Goal: Task Accomplishment & Management: Manage account settings

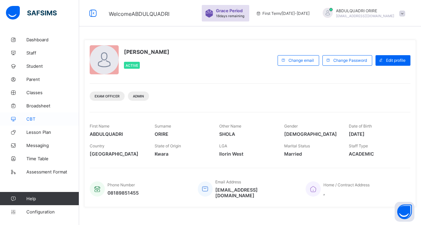
click at [32, 118] on span "CBT" at bounding box center [52, 118] width 53 height 5
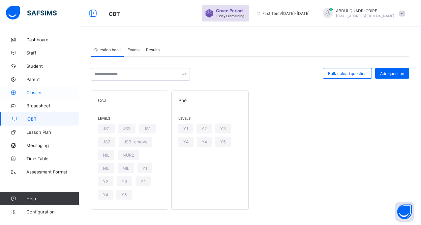
click at [38, 90] on span "Classes" at bounding box center [52, 92] width 53 height 5
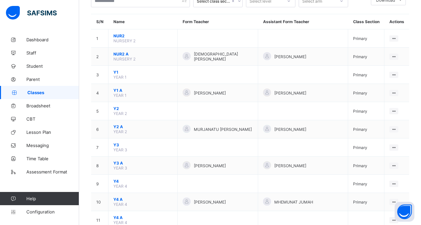
scroll to position [53, 0]
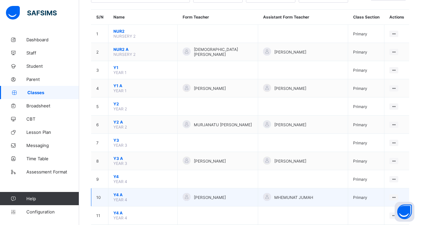
click at [118, 194] on span "Y4 A" at bounding box center [142, 194] width 59 height 5
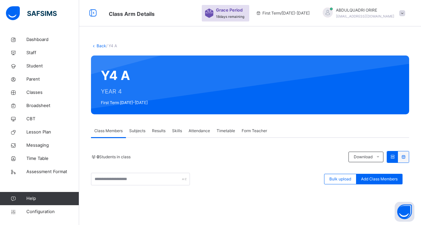
click at [141, 131] on span "Subjects" at bounding box center [137, 131] width 16 height 6
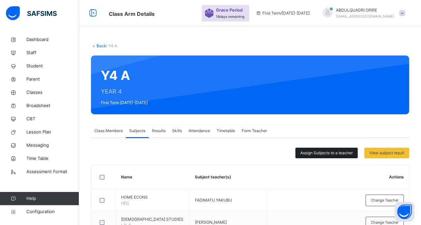
click at [325, 154] on span "Assign Subjects to a teacher" at bounding box center [326, 153] width 52 height 6
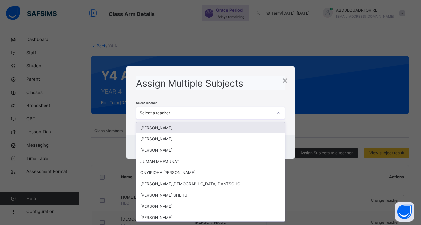
click at [277, 113] on icon at bounding box center [278, 112] width 4 height 7
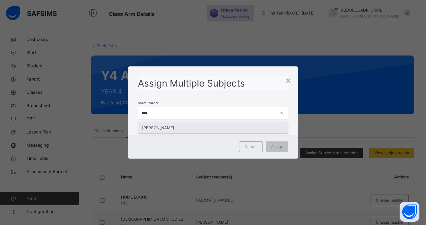
type input "*****"
click at [252, 125] on div "[PERSON_NAME]" at bounding box center [213, 127] width 150 height 11
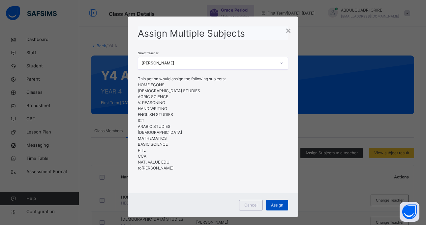
click at [271, 205] on span "Assign" at bounding box center [277, 205] width 12 height 6
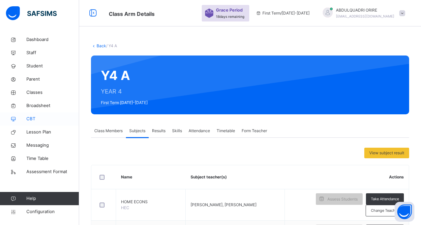
click at [34, 121] on span "CBT" at bounding box center [52, 118] width 53 height 7
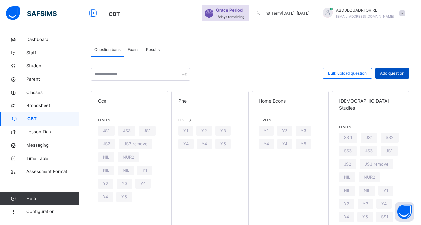
click at [387, 76] on div "Add question" at bounding box center [392, 73] width 34 height 11
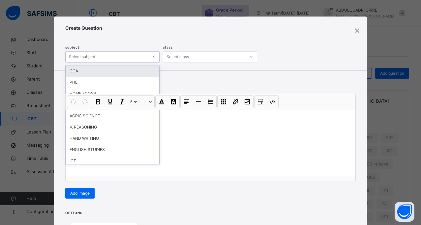
click at [152, 57] on icon at bounding box center [154, 56] width 4 height 7
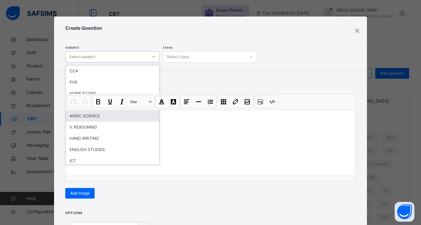
click at [106, 118] on div "AGRIC SCIENCE" at bounding box center [113, 115] width 94 height 11
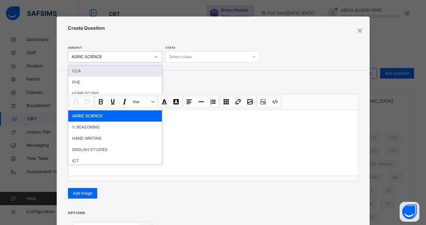
click at [154, 55] on icon at bounding box center [156, 56] width 4 height 7
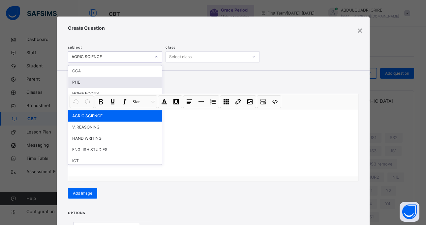
click at [94, 85] on div "PHE" at bounding box center [115, 82] width 94 height 11
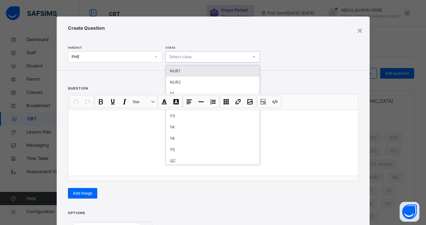
click at [254, 55] on div at bounding box center [254, 56] width 10 height 9
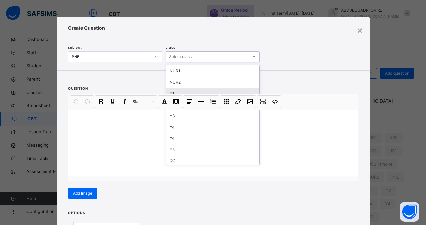
click at [176, 91] on div "Y1" at bounding box center [213, 93] width 94 height 11
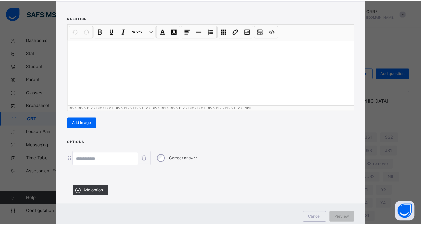
scroll to position [79, 0]
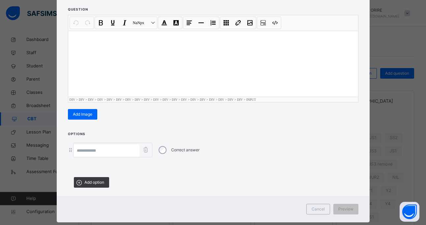
click at [70, 153] on div "Correct answer" at bounding box center [213, 149] width 291 height 15
click at [97, 152] on input at bounding box center [107, 150] width 66 height 13
click at [317, 212] on div "Cancel" at bounding box center [318, 208] width 24 height 11
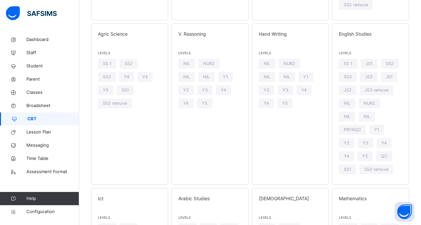
scroll to position [225, 0]
click at [212, 134] on div "V. Reasoning Levels NIL NUR2 NIL NIL Y1 Y2 Y3 Y4 Y4 Y5" at bounding box center [210, 103] width 77 height 161
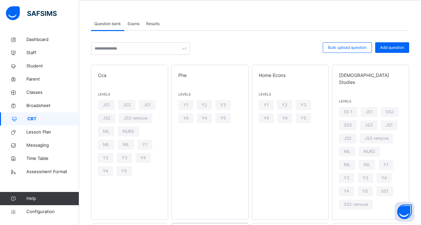
scroll to position [22, 0]
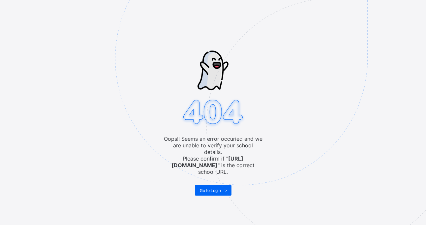
click at [227, 186] on span at bounding box center [226, 190] width 11 height 11
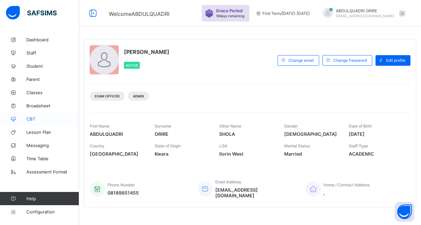
click at [31, 116] on span "CBT" at bounding box center [52, 118] width 53 height 5
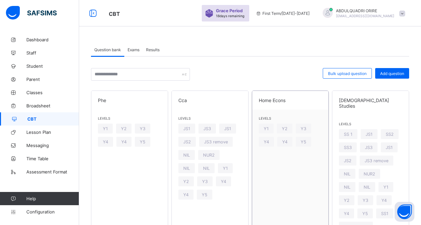
click at [303, 188] on div "Home Econs Levels Y1 Y2 Y3 Y4 Y4 Y5" at bounding box center [290, 165] width 77 height 151
click at [125, 142] on span "Y4" at bounding box center [123, 141] width 5 height 5
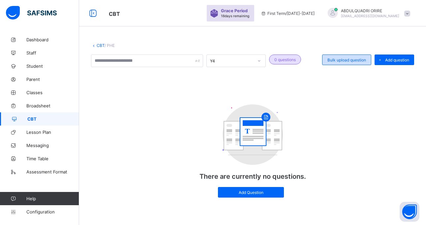
click at [354, 59] on span "Bulk upload question" at bounding box center [347, 59] width 39 height 5
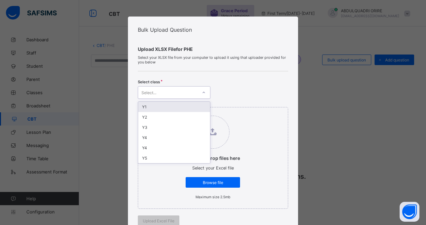
click at [203, 90] on icon at bounding box center [204, 92] width 4 height 7
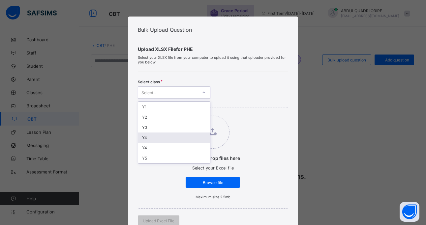
click at [144, 135] on div "Y4" at bounding box center [174, 137] width 72 height 10
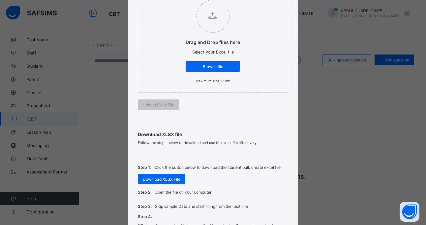
scroll to position [131, 0]
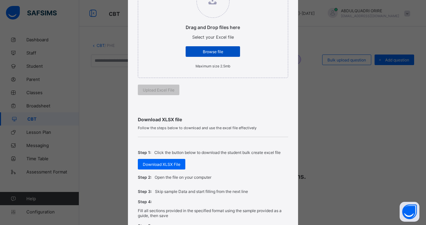
click at [218, 50] on span "Browse file" at bounding box center [213, 51] width 45 height 5
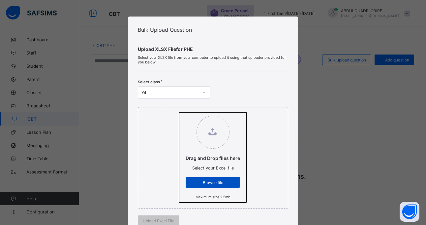
type input "**********"
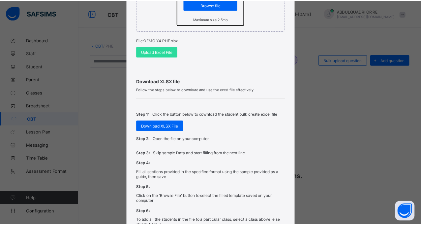
scroll to position [179, 0]
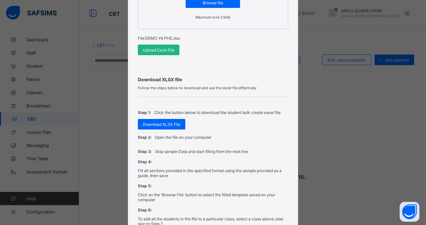
click at [169, 52] on div "Upload Excel File" at bounding box center [159, 50] width 42 height 11
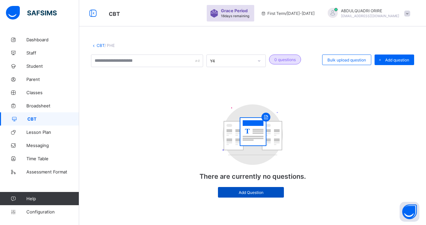
click at [278, 193] on span "Add Question" at bounding box center [251, 192] width 56 height 5
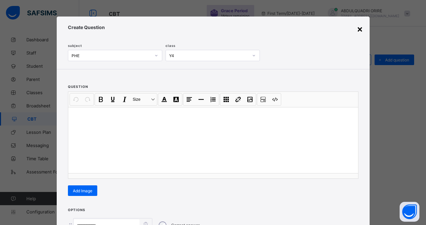
click at [358, 28] on div "×" at bounding box center [360, 28] width 6 height 11
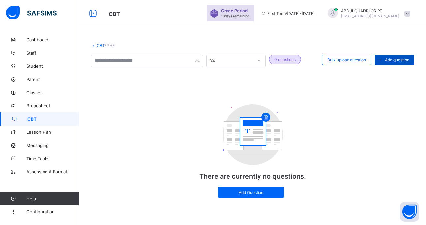
click at [395, 57] on div "Add question" at bounding box center [395, 59] width 40 height 11
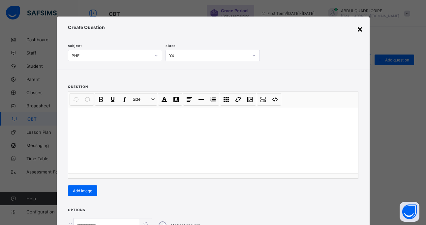
click at [360, 27] on div "×" at bounding box center [360, 28] width 6 height 11
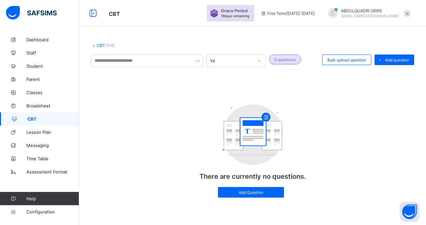
click at [111, 43] on span "/ PHE" at bounding box center [110, 45] width 10 height 5
click at [100, 45] on link "CBT" at bounding box center [101, 45] width 8 height 5
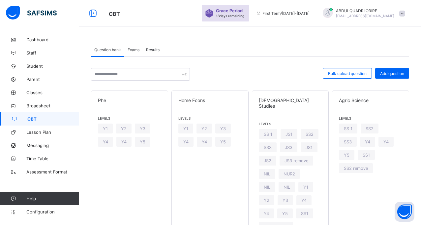
click at [134, 50] on span "Exams" at bounding box center [134, 49] width 12 height 5
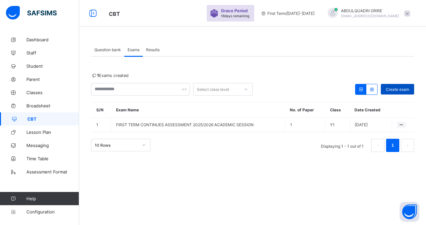
click at [399, 91] on span "Create exam" at bounding box center [397, 89] width 23 height 5
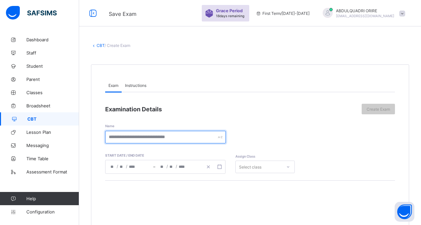
click at [149, 136] on input "text" at bounding box center [165, 137] width 121 height 13
type input "**********"
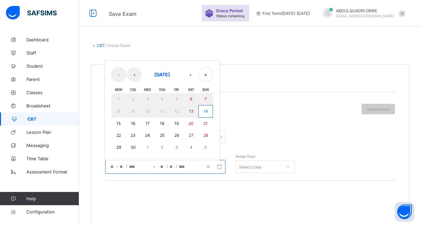
click at [120, 165] on input "number" at bounding box center [121, 166] width 5 height 13
click at [207, 111] on abbr "14" at bounding box center [205, 111] width 5 height 5
click at [204, 109] on abbr "14" at bounding box center [205, 111] width 5 height 5
type input "**********"
type input "*"
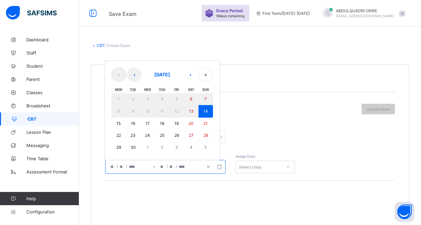
type input "**"
type input "****"
type input "**********"
type input "*"
type input "**"
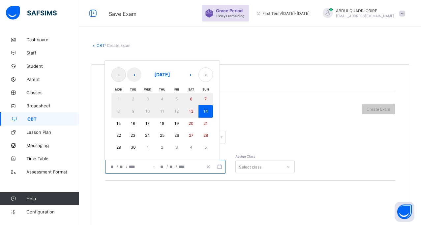
type input "****"
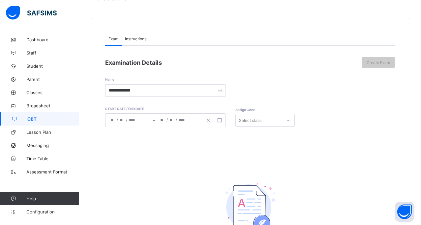
click at [254, 126] on div "Select class" at bounding box center [264, 120] width 59 height 13
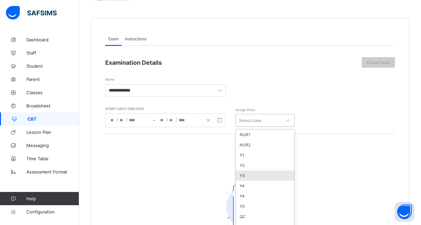
scroll to position [53, 0]
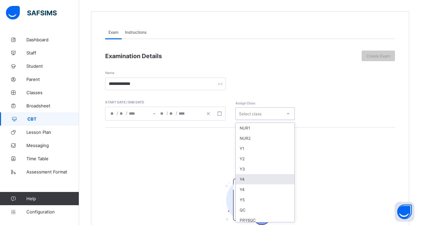
click at [247, 177] on div "Y4" at bounding box center [265, 179] width 59 height 10
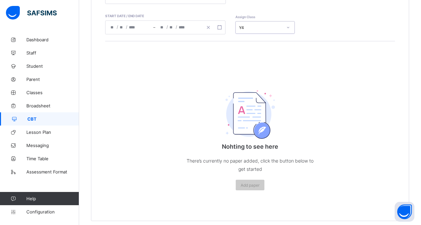
scroll to position [146, 0]
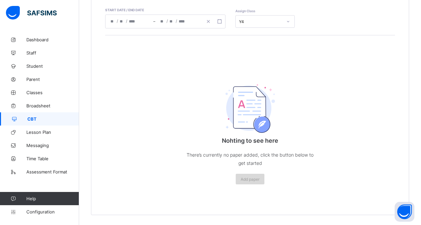
click at [247, 176] on div "Add paper" at bounding box center [250, 178] width 29 height 11
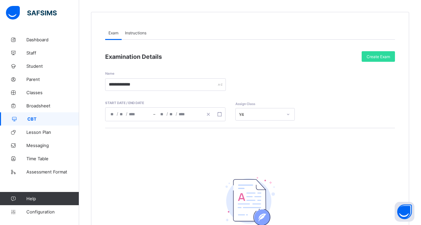
scroll to position [59, 0]
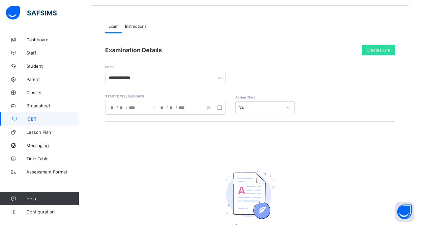
click at [255, 184] on img at bounding box center [250, 194] width 49 height 48
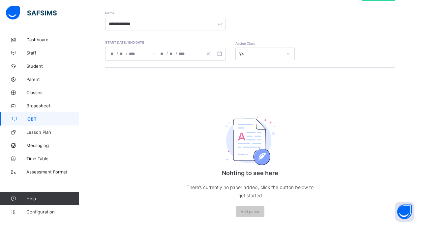
scroll to position [146, 0]
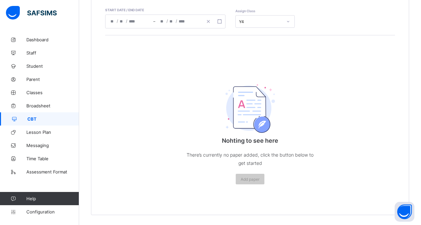
click at [249, 138] on p "Nohting to see here" at bounding box center [250, 140] width 132 height 7
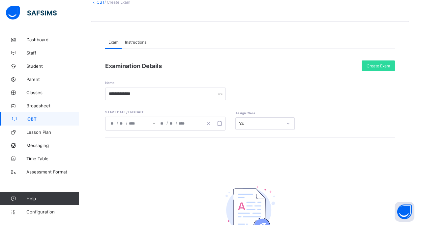
scroll to position [56, 0]
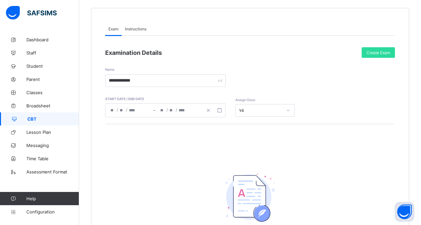
click at [132, 29] on span "Instructions" at bounding box center [135, 28] width 21 height 5
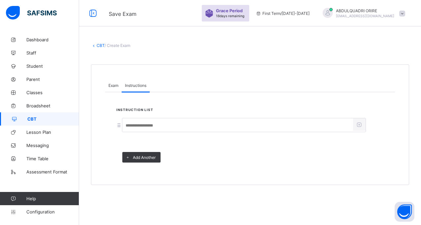
scroll to position [0, 0]
click at [153, 129] on input at bounding box center [237, 125] width 231 height 13
type input "**********"
click at [114, 84] on span "Exam" at bounding box center [114, 85] width 10 height 5
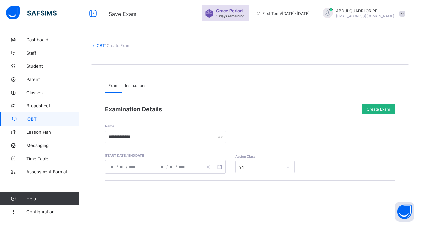
click at [390, 108] on span "Create Exam" at bounding box center [378, 109] width 23 height 5
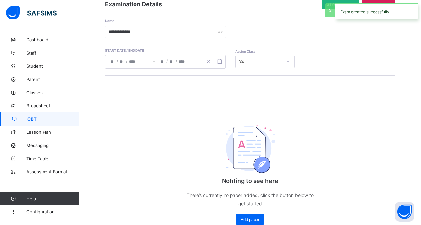
scroll to position [146, 0]
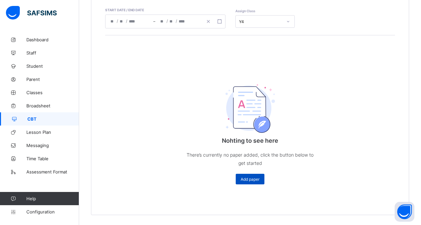
click at [254, 181] on span "Add paper" at bounding box center [250, 178] width 19 height 5
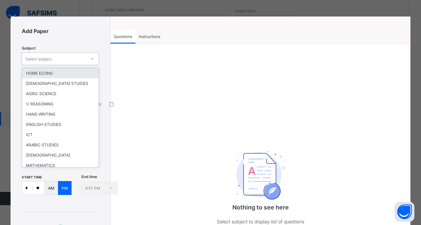
click at [92, 56] on icon at bounding box center [92, 58] width 4 height 7
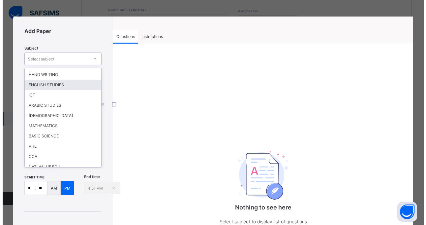
scroll to position [44, 0]
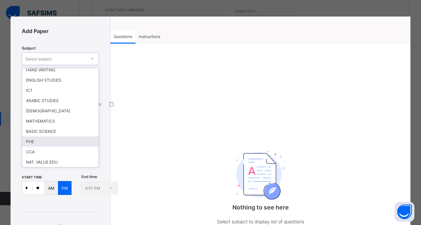
click at [36, 141] on div "PHE" at bounding box center [60, 141] width 77 height 10
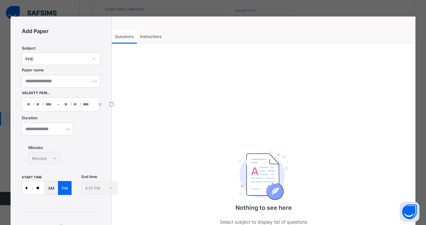
click at [32, 103] on div "/ /" at bounding box center [39, 104] width 35 height 13
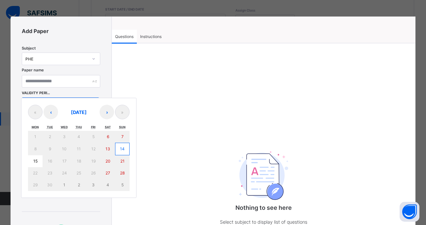
click at [126, 150] on button "14" at bounding box center [122, 148] width 15 height 13
type input "**********"
type input "*"
type input "**"
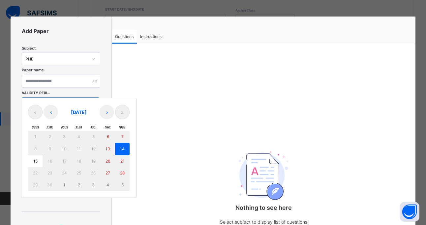
type input "****"
type input "**********"
type input "*"
type input "**"
type input "****"
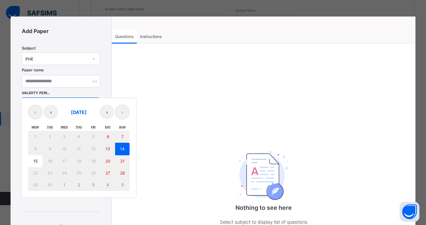
type input "**"
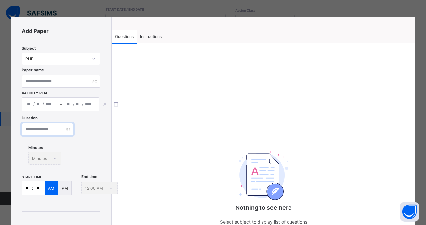
click at [58, 131] on input "number" at bounding box center [47, 129] width 51 height 13
type input "**"
click at [79, 149] on div "Duration ** Minutes Minutes" at bounding box center [61, 145] width 78 height 58
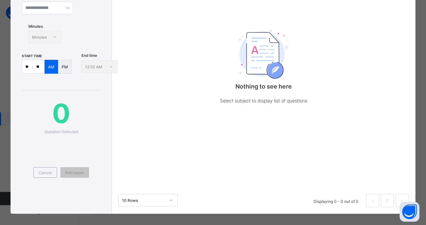
scroll to position [126, 0]
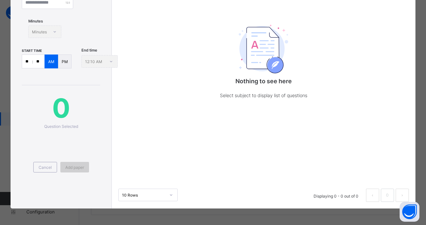
click at [83, 166] on span "Add paper" at bounding box center [74, 167] width 19 height 5
click at [43, 170] on div "Cancel" at bounding box center [45, 167] width 24 height 11
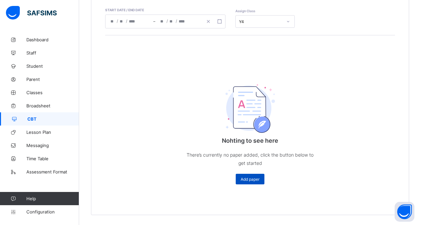
click at [254, 175] on div "Add paper" at bounding box center [250, 178] width 29 height 11
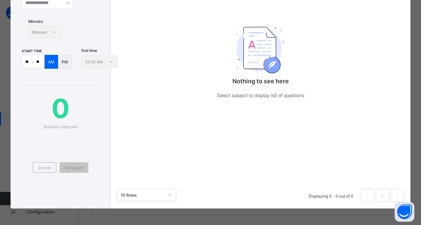
scroll to position [126, 0]
click at [51, 111] on span "0" at bounding box center [60, 108] width 77 height 32
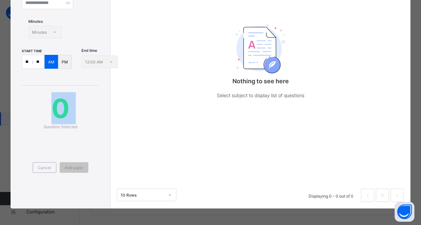
drag, startPoint x: 51, startPoint y: 111, endPoint x: 80, endPoint y: 109, distance: 29.1
click at [80, 109] on span "0" at bounding box center [60, 108] width 77 height 32
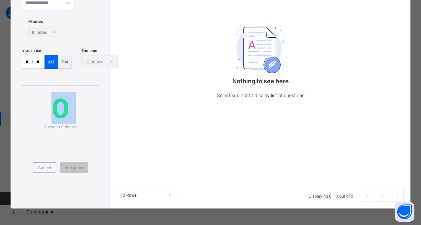
click at [80, 109] on span "0" at bounding box center [60, 108] width 77 height 32
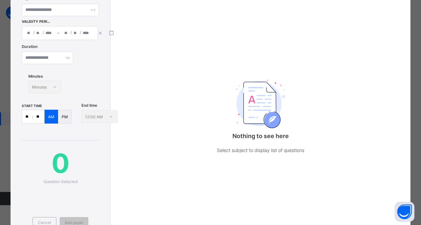
scroll to position [0, 0]
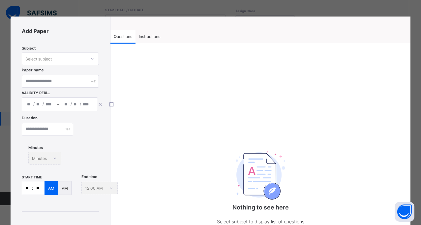
click at [146, 35] on span "Instructions" at bounding box center [149, 36] width 21 height 5
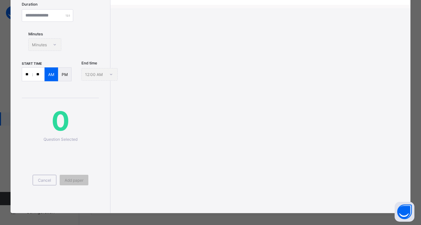
scroll to position [118, 0]
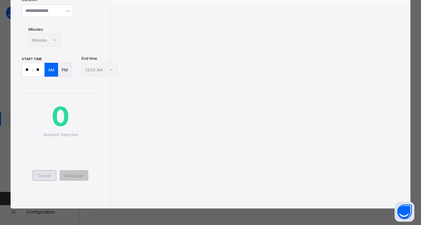
click at [42, 176] on span "Cancel" at bounding box center [44, 175] width 13 height 5
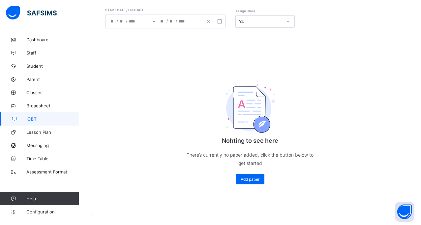
click at [59, 122] on link "CBT" at bounding box center [39, 118] width 79 height 13
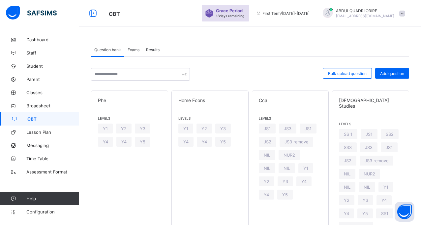
click at [131, 50] on span "Exams" at bounding box center [134, 49] width 12 height 5
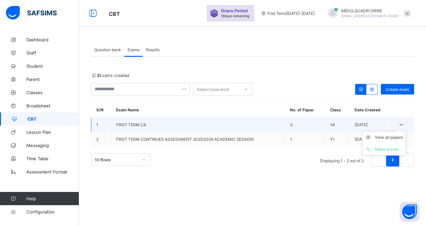
click at [402, 123] on icon at bounding box center [402, 124] width 6 height 5
click at [392, 137] on div "View all papers" at bounding box center [389, 137] width 28 height 7
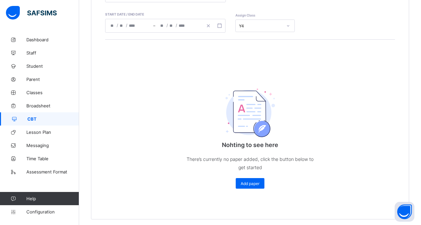
scroll to position [146, 0]
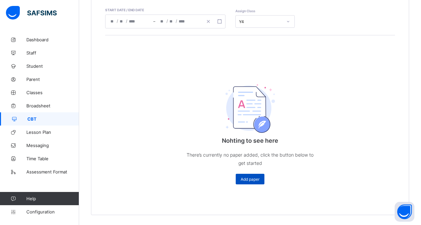
click at [257, 178] on span "Add paper" at bounding box center [250, 178] width 19 height 5
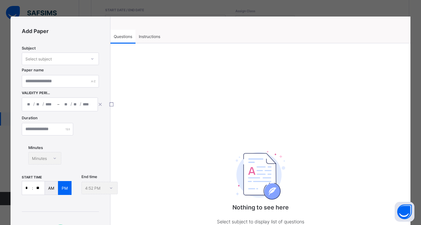
click at [257, 178] on img at bounding box center [260, 175] width 49 height 48
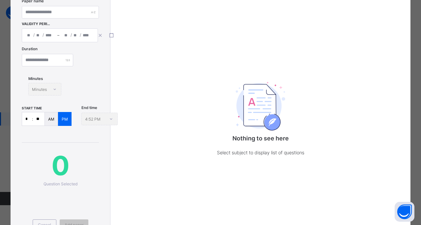
scroll to position [126, 0]
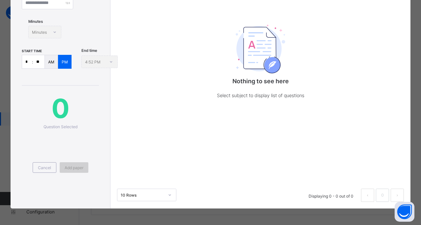
click at [69, 165] on span "Add paper" at bounding box center [74, 167] width 19 height 5
click at [60, 112] on span "0" at bounding box center [60, 108] width 77 height 32
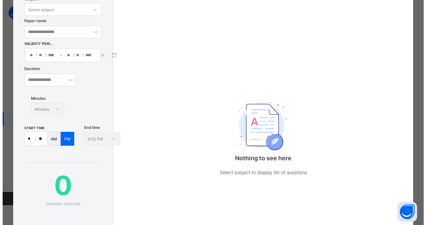
scroll to position [49, 0]
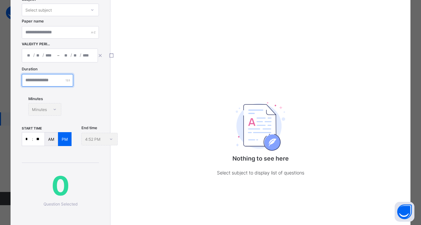
click at [65, 80] on input "number" at bounding box center [47, 80] width 51 height 13
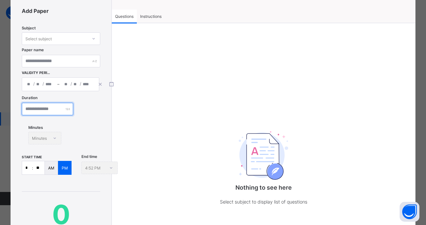
scroll to position [19, 0]
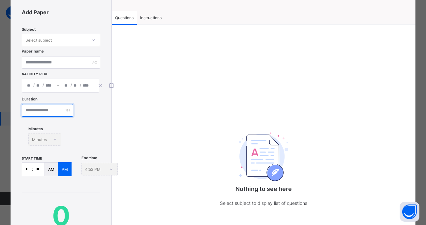
type input "**"
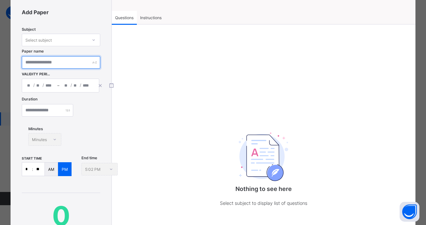
click at [50, 62] on input "text" at bounding box center [61, 62] width 78 height 13
type input "**********"
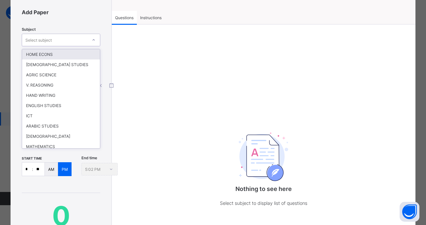
click at [50, 40] on div "Select subject" at bounding box center [38, 40] width 26 height 13
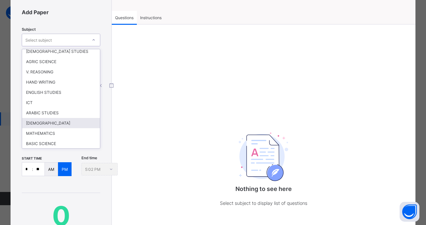
scroll to position [26, 0]
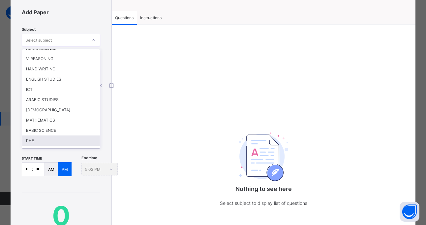
click at [57, 139] on div "PHE" at bounding box center [61, 140] width 78 height 10
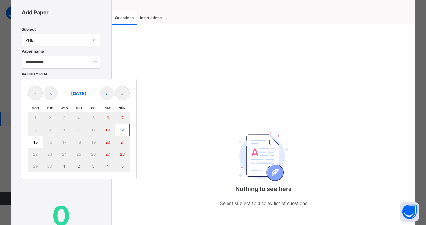
click at [30, 86] on div "/ / – / / « ‹ [DATE] › » Mon Tue Wed Thu Fri Sat Sun 1 2 3 4 5 6 7 8 9 10 11 12…" at bounding box center [61, 85] width 78 height 14
click at [120, 128] on abbr "14" at bounding box center [122, 129] width 5 height 5
type input "**********"
type input "*"
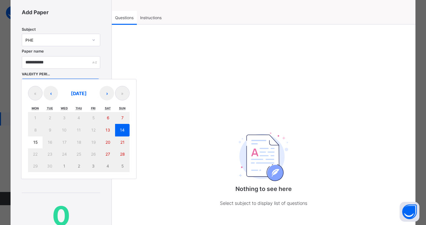
type input "**"
type input "****"
type input "**********"
type input "*"
type input "**"
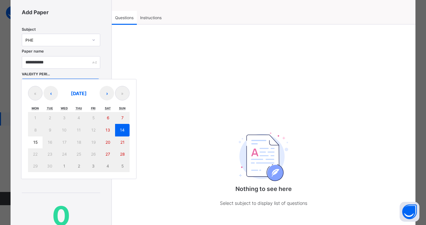
type input "****"
type input "**"
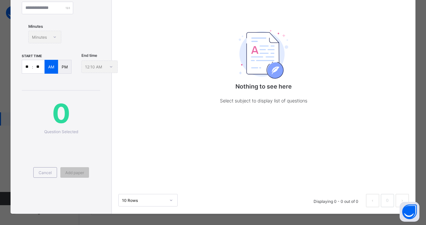
scroll to position [122, 0]
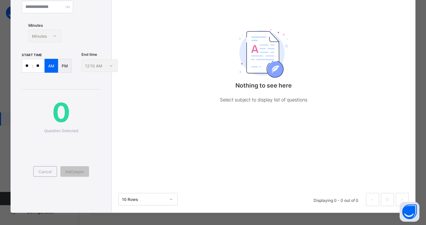
click at [274, 60] on img at bounding box center [263, 53] width 49 height 48
click at [272, 66] on img at bounding box center [263, 53] width 49 height 48
click at [261, 98] on p "Select subject to display list of questions" at bounding box center [264, 99] width 132 height 8
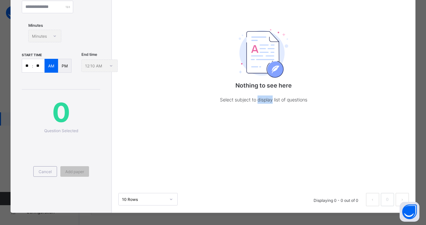
click at [261, 98] on p "Select subject to display list of questions" at bounding box center [264, 99] width 132 height 8
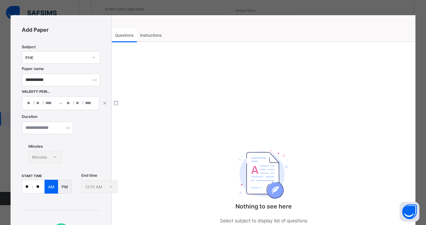
scroll to position [0, 0]
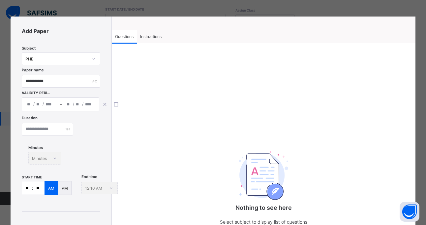
click at [150, 34] on span "Instructions" at bounding box center [150, 36] width 21 height 5
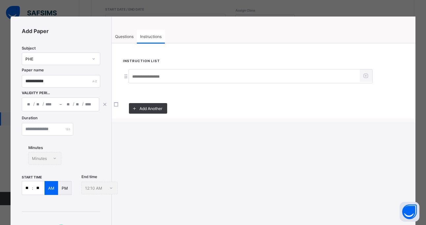
click at [220, 26] on div "Questions Instructions Questions Instructions Nothing to see here Select subjec…" at bounding box center [264, 68] width 304 height 105
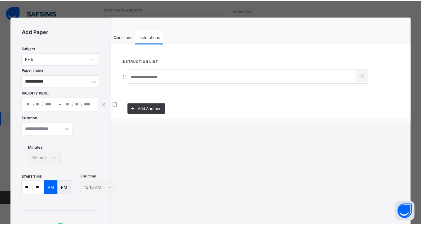
scroll to position [118, 0]
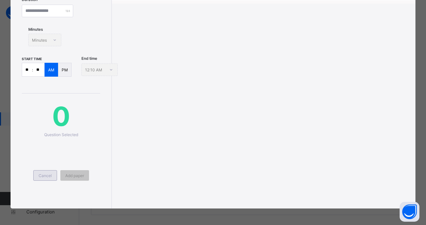
click at [40, 174] on span "Cancel" at bounding box center [45, 175] width 13 height 5
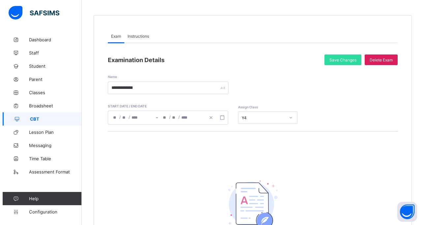
scroll to position [48, 0]
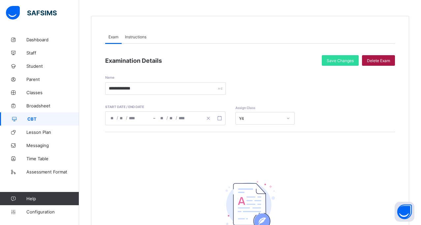
click at [381, 63] on div "Delete Exam" at bounding box center [378, 60] width 33 height 11
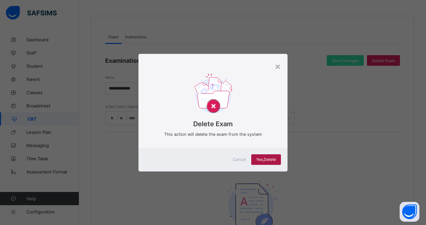
click at [275, 159] on span "Yes, Delete" at bounding box center [266, 159] width 20 height 5
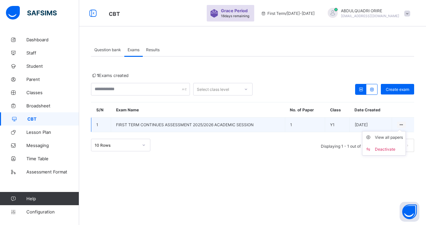
click at [404, 124] on div at bounding box center [401, 124] width 9 height 6
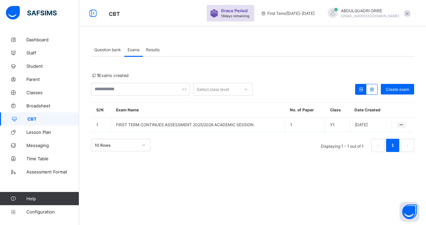
click at [158, 50] on span "Results" at bounding box center [153, 49] width 14 height 5
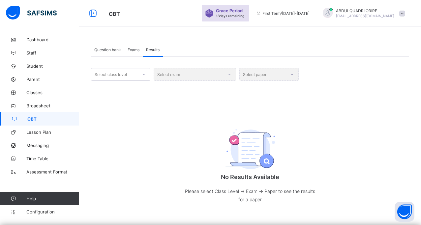
click at [204, 75] on div "Select exam" at bounding box center [195, 74] width 82 height 13
click at [235, 72] on div "Select exam" at bounding box center [195, 74] width 82 height 13
click at [230, 72] on div "Select exam" at bounding box center [195, 74] width 82 height 13
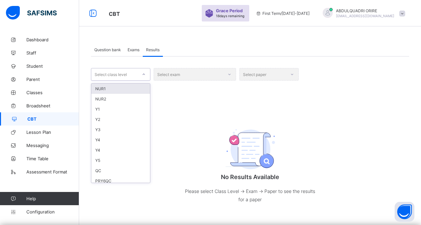
click at [144, 72] on icon at bounding box center [144, 74] width 4 height 7
click at [106, 111] on div "Y1" at bounding box center [120, 109] width 59 height 10
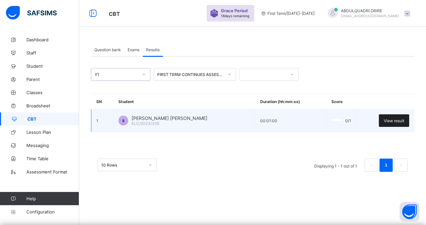
click at [386, 117] on div "View result" at bounding box center [394, 120] width 30 height 13
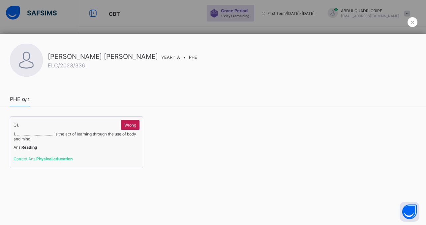
click at [130, 125] on span "Wrong" at bounding box center [130, 124] width 12 height 5
click at [411, 24] on span "×" at bounding box center [413, 21] width 4 height 7
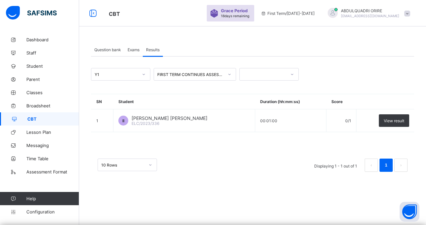
click at [137, 51] on span "Exams" at bounding box center [134, 49] width 12 height 5
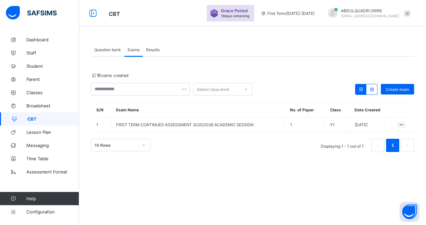
click at [103, 47] on div "Question bank" at bounding box center [107, 49] width 33 height 13
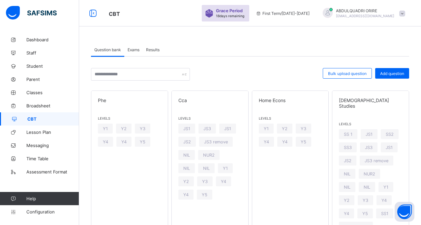
click at [133, 49] on span "Exams" at bounding box center [134, 49] width 12 height 5
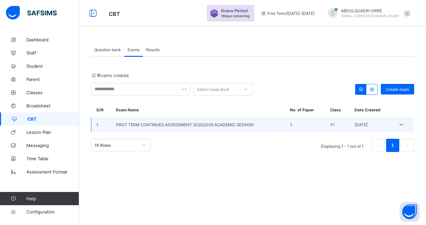
click at [181, 127] on td "FIRST TERM CONTINUES ASSESSMENT 2025/2026 ACADEMIC SESSION" at bounding box center [198, 124] width 174 height 15
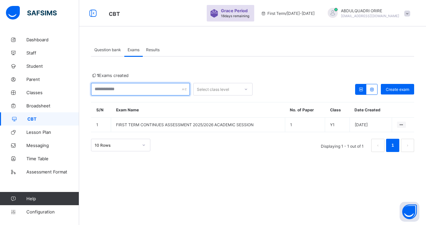
click at [185, 90] on div at bounding box center [140, 89] width 99 height 13
click at [156, 86] on input "text" at bounding box center [140, 89] width 99 height 13
type input "*"
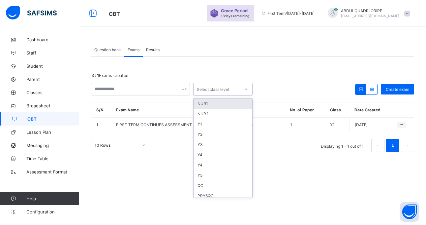
click at [248, 87] on div at bounding box center [245, 89] width 11 height 11
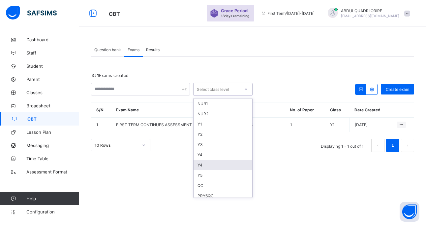
click at [207, 167] on div "Y4" at bounding box center [223, 165] width 59 height 10
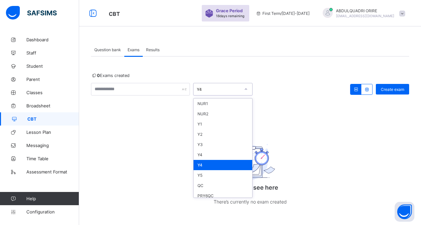
click at [247, 86] on div at bounding box center [245, 89] width 11 height 11
click at [211, 153] on div "Y4" at bounding box center [223, 154] width 59 height 10
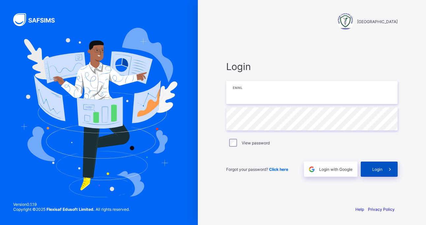
type input "**********"
click at [376, 167] on span "Login" at bounding box center [377, 169] width 10 height 5
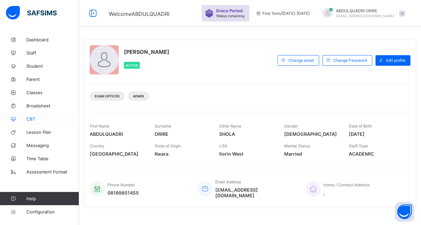
click at [40, 117] on span "CBT" at bounding box center [52, 118] width 53 height 5
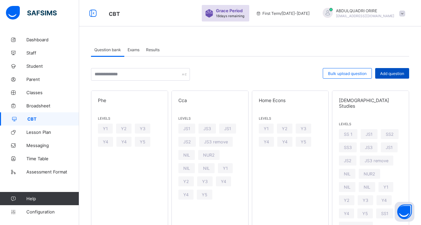
click at [394, 69] on div "Add question" at bounding box center [392, 73] width 34 height 11
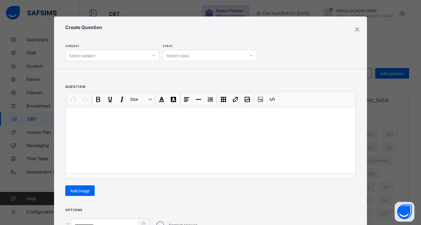
click at [360, 30] on div "Create Question subject Select subject class Select class" at bounding box center [210, 42] width 313 height 52
click at [358, 29] on div "×" at bounding box center [357, 28] width 6 height 11
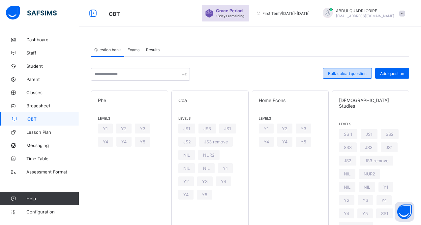
click at [359, 77] on div "Bulk upload question" at bounding box center [347, 73] width 49 height 11
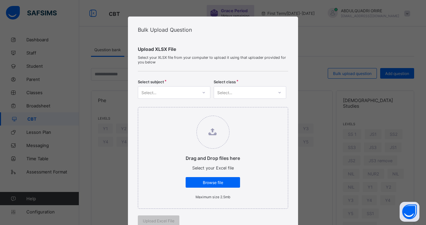
click at [204, 92] on icon at bounding box center [204, 92] width 4 height 7
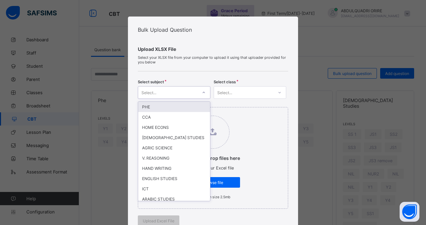
click at [170, 107] on div "PHE" at bounding box center [174, 107] width 72 height 10
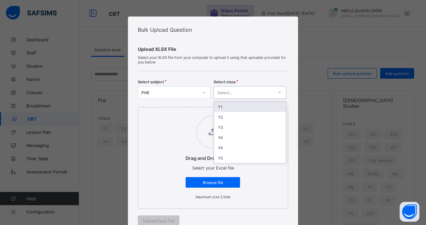
click at [278, 94] on icon at bounding box center [280, 92] width 4 height 7
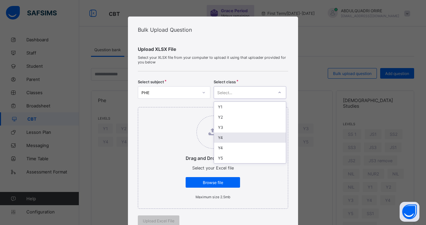
click at [219, 137] on div "Y4" at bounding box center [250, 137] width 72 height 10
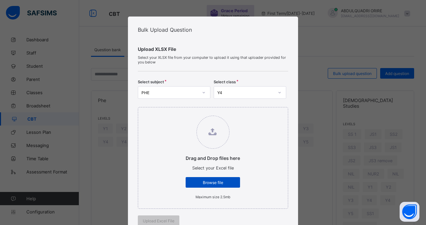
click at [206, 180] on span "Browse file" at bounding box center [213, 182] width 45 height 5
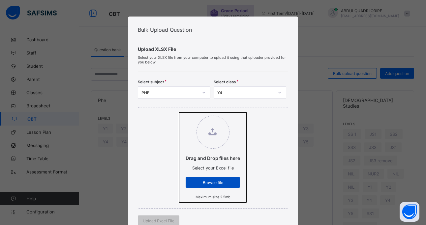
click at [179, 112] on input "Drag and Drop files here Select your Excel file Browse file Maximum size 2.5mb" at bounding box center [179, 112] width 0 height 0
type input "**********"
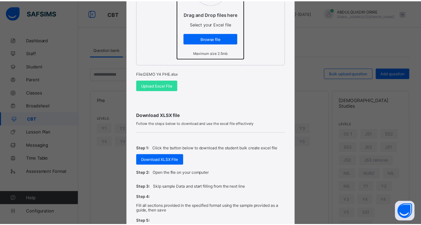
scroll to position [142, 0]
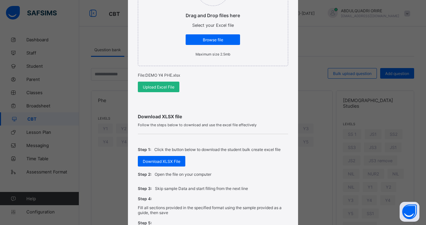
click at [151, 85] on span "Upload Excel File" at bounding box center [159, 86] width 32 height 5
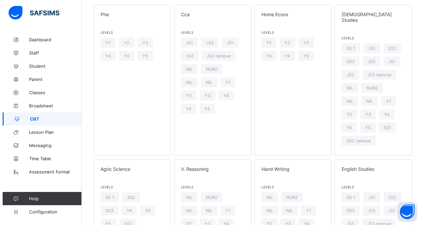
scroll to position [0, 0]
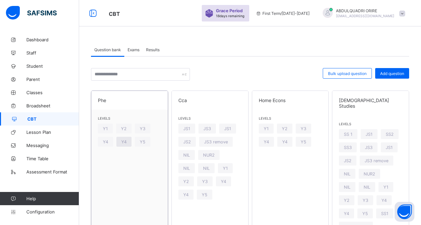
click at [125, 146] on div "Y4" at bounding box center [123, 142] width 15 height 10
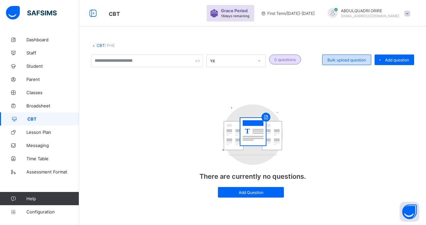
click at [348, 61] on span "Bulk upload question" at bounding box center [347, 59] width 39 height 5
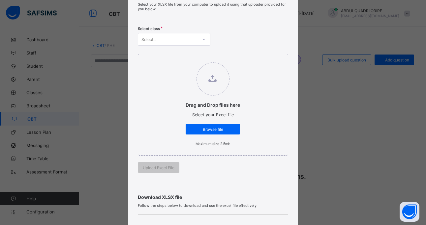
scroll to position [49, 0]
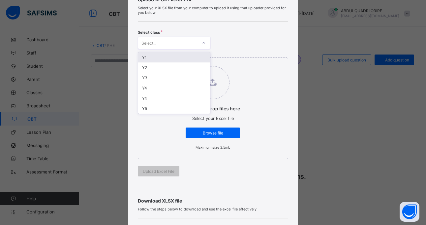
click at [204, 42] on div at bounding box center [203, 43] width 11 height 11
click at [153, 89] on div "Y4" at bounding box center [174, 88] width 72 height 10
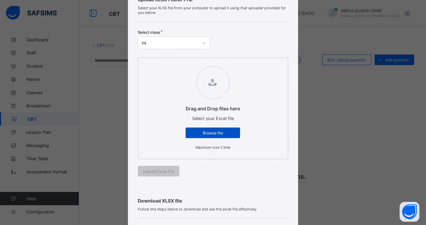
click at [202, 134] on span "Browse file" at bounding box center [213, 132] width 45 height 5
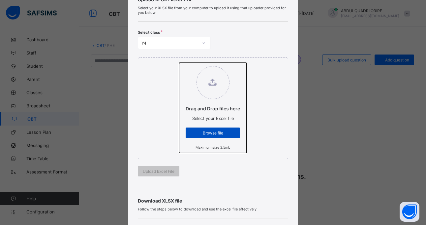
click at [179, 63] on input "Drag and Drop files here Select your Excel file Browse file Maximum size 2.5mb" at bounding box center [179, 63] width 0 height 0
type input "**********"
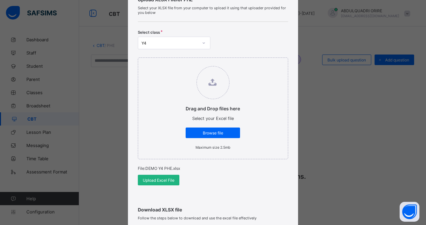
click at [149, 180] on span "Upload Excel File" at bounding box center [159, 179] width 32 height 5
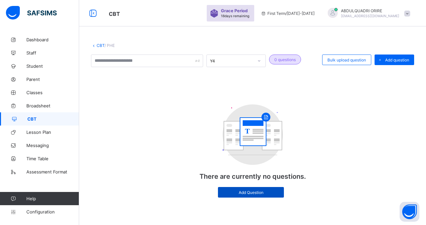
click at [263, 192] on span "Add Question" at bounding box center [251, 192] width 56 height 5
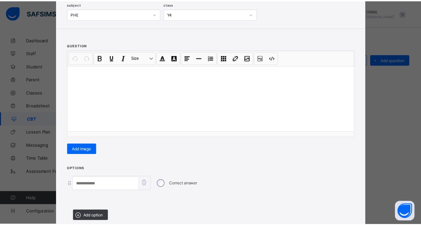
scroll to position [88, 0]
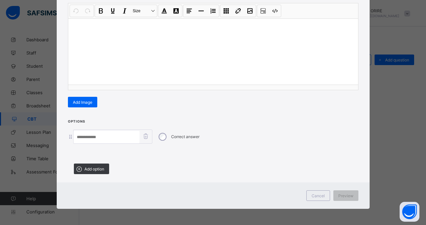
click at [312, 189] on div "Cancel Preview" at bounding box center [213, 195] width 313 height 26
click at [313, 195] on span "Cancel" at bounding box center [318, 195] width 13 height 5
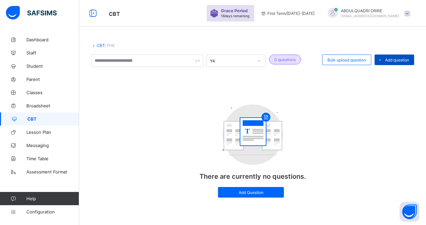
click at [412, 57] on div "Add question" at bounding box center [395, 59] width 40 height 11
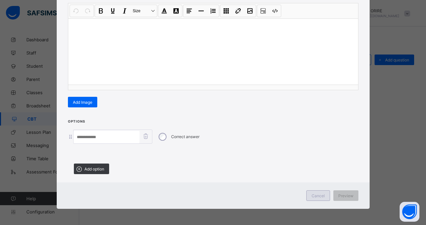
click at [312, 193] on span "Cancel" at bounding box center [318, 195] width 13 height 5
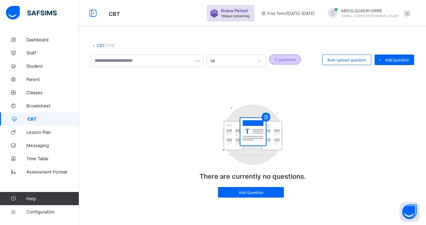
click at [291, 58] on span "0 questions" at bounding box center [284, 59] width 21 height 5
click at [287, 62] on div "0 questions" at bounding box center [285, 59] width 32 height 10
click at [300, 14] on span "First Term / [DATE]-[DATE]" at bounding box center [288, 13] width 54 height 5
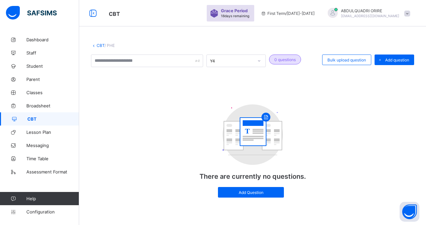
click at [242, 174] on p "There are currently no questions." at bounding box center [253, 176] width 132 height 8
drag, startPoint x: 242, startPoint y: 174, endPoint x: 249, endPoint y: 130, distance: 44.0
click at [249, 130] on div "T There are currently no questions. Add Question" at bounding box center [253, 151] width 132 height 106
click at [249, 130] on tspan "T" at bounding box center [247, 131] width 5 height 8
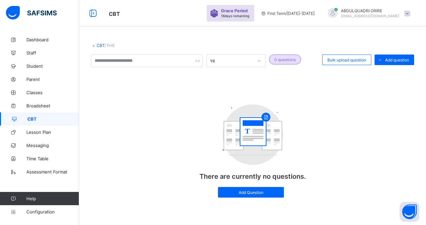
click at [249, 130] on tspan "T" at bounding box center [247, 131] width 5 height 8
drag, startPoint x: 249, startPoint y: 130, endPoint x: 288, endPoint y: 100, distance: 49.6
click at [288, 100] on div "T There are currently no questions. Add Question" at bounding box center [253, 151] width 132 height 106
click at [337, 59] on span "Bulk upload question" at bounding box center [347, 59] width 39 height 5
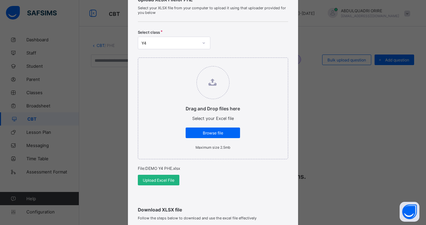
click at [166, 182] on span "Upload Excel File" at bounding box center [159, 179] width 32 height 5
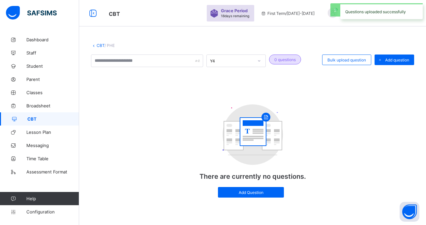
click at [39, 119] on span "CBT" at bounding box center [53, 118] width 52 height 5
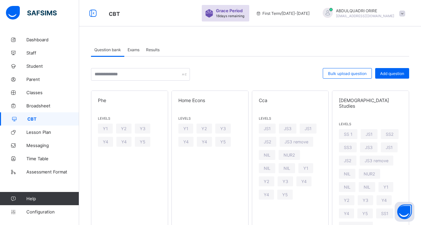
click at [134, 49] on span "Exams" at bounding box center [134, 49] width 12 height 5
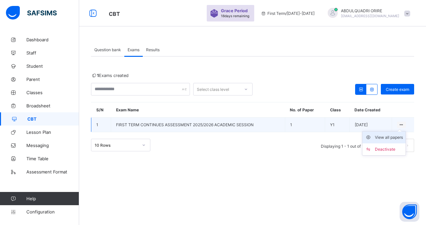
click at [395, 136] on div "View all papers" at bounding box center [389, 137] width 28 height 7
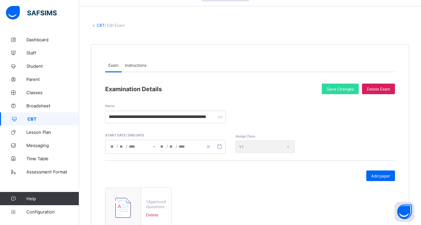
scroll to position [20, 0]
click at [384, 174] on span "Add paper" at bounding box center [380, 175] width 19 height 5
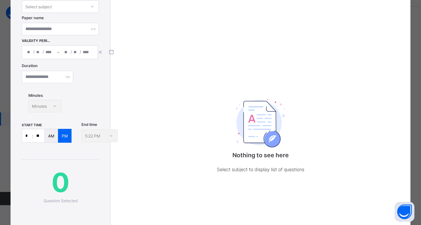
scroll to position [126, 0]
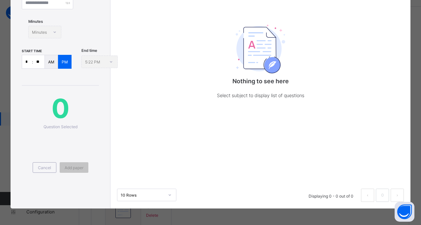
click at [265, 68] on img at bounding box center [260, 49] width 49 height 48
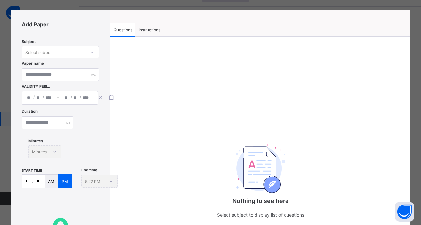
scroll to position [1, 0]
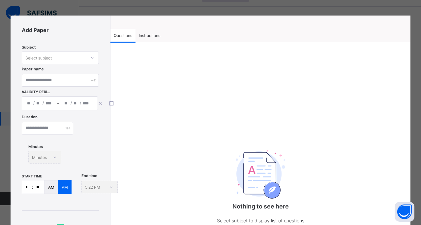
click at [66, 53] on div "Select subject" at bounding box center [60, 57] width 77 height 13
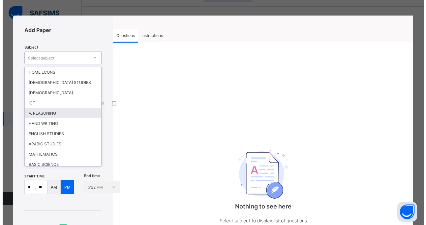
scroll to position [34, 0]
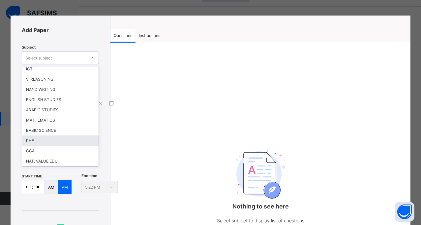
click at [53, 140] on div "PHE" at bounding box center [60, 140] width 77 height 10
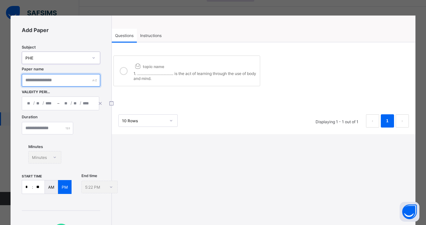
click at [72, 82] on input "text" at bounding box center [61, 80] width 78 height 13
click at [125, 71] on icon at bounding box center [124, 71] width 8 height 8
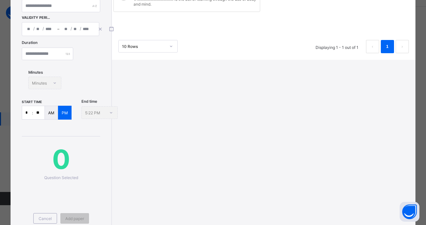
scroll to position [0, 0]
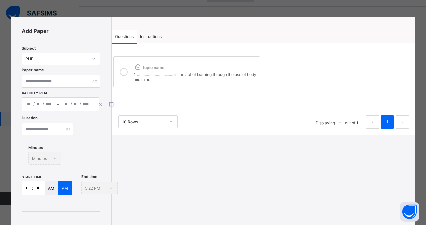
click at [417, 16] on div "Add Paper Subject PHE Paper name Validity Period / / – / / Duration Minutes Min…" at bounding box center [213, 112] width 426 height 225
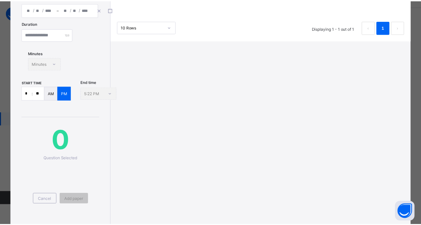
scroll to position [118, 0]
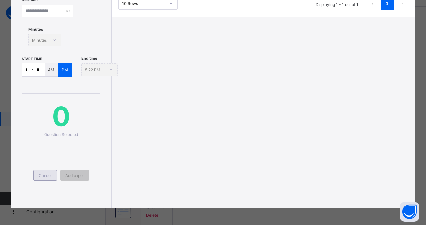
click at [36, 175] on div "Cancel" at bounding box center [45, 175] width 24 height 11
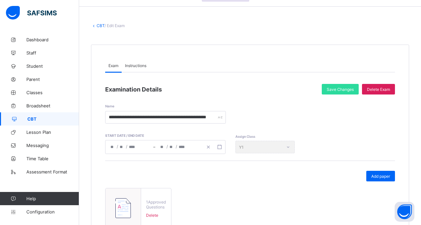
click at [289, 151] on div "Assign Class Y1" at bounding box center [264, 147] width 59 height 13
click at [288, 148] on div "Assign Class Y1" at bounding box center [264, 147] width 59 height 13
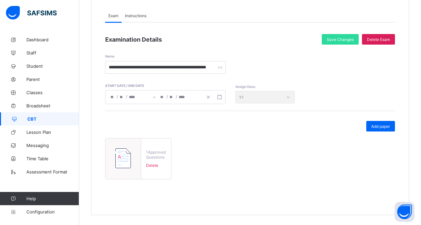
click at [150, 164] on span "Delete" at bounding box center [156, 165] width 20 height 5
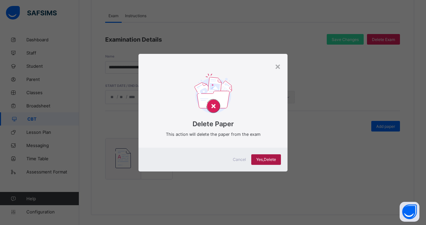
click at [278, 160] on div "Yes, Delete" at bounding box center [266, 159] width 30 height 11
click at [268, 158] on span "Yes, Delete" at bounding box center [266, 159] width 20 height 5
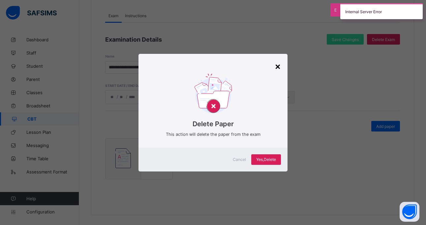
click at [279, 65] on div "×" at bounding box center [278, 65] width 6 height 11
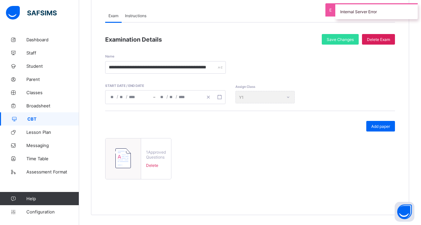
click at [233, 151] on div "1 Approved Questions Delete" at bounding box center [250, 161] width 290 height 46
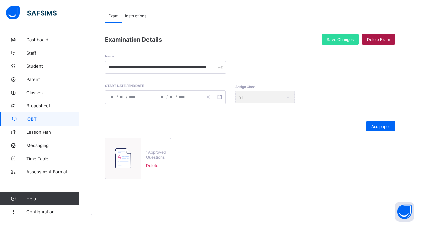
click at [372, 38] on span "Delete Exam" at bounding box center [378, 39] width 23 height 5
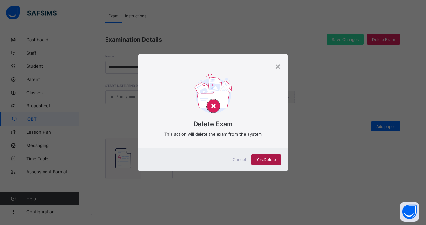
click at [265, 159] on span "Yes, Delete" at bounding box center [266, 159] width 20 height 5
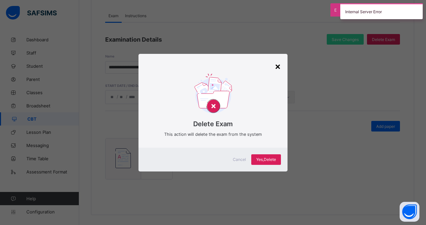
click at [277, 66] on div "×" at bounding box center [278, 65] width 6 height 11
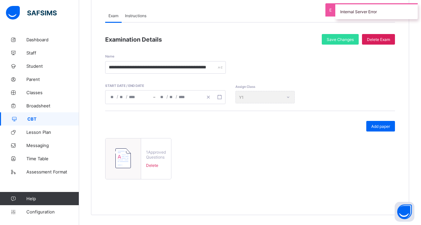
click at [271, 53] on div "**********" at bounding box center [250, 59] width 290 height 29
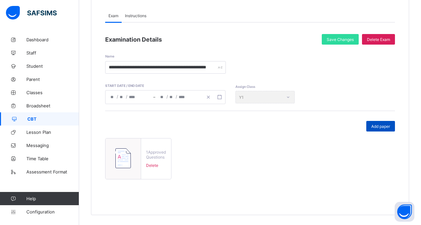
click at [382, 127] on span "Add paper" at bounding box center [380, 126] width 19 height 5
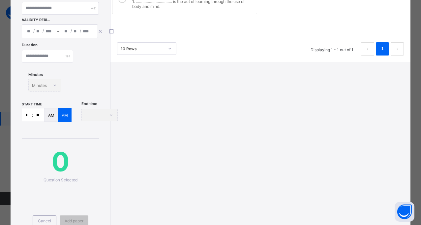
scroll to position [118, 0]
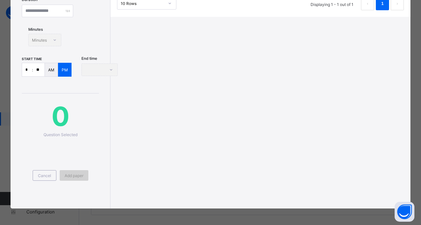
click at [75, 174] on span "Add paper" at bounding box center [74, 175] width 19 height 5
click at [42, 173] on span "Cancel" at bounding box center [44, 175] width 13 height 5
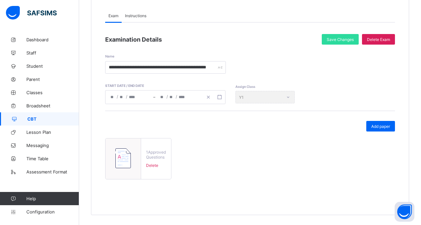
click at [61, 119] on span "CBT" at bounding box center [53, 118] width 52 height 5
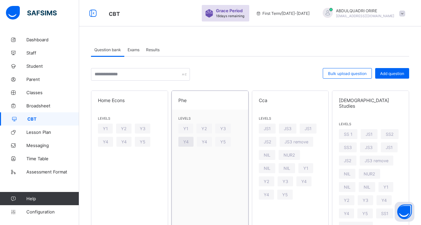
click at [188, 140] on span "Y4" at bounding box center [185, 141] width 5 height 5
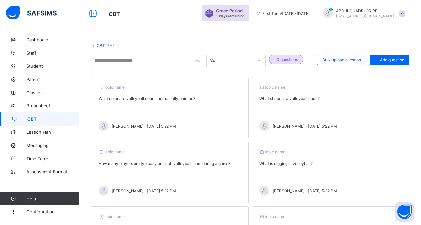
click at [131, 102] on div "topic name What color are volleyball court lines usually painted? [PERSON_NAME]…" at bounding box center [170, 107] width 158 height 61
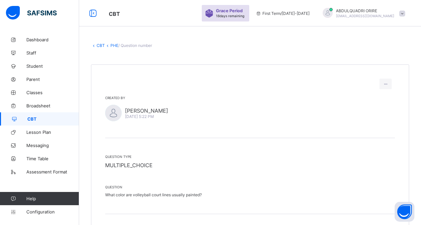
click at [113, 46] on link "PHE" at bounding box center [114, 45] width 8 height 5
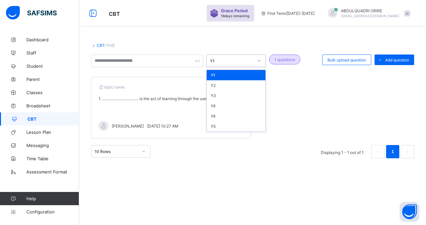
click at [258, 60] on icon at bounding box center [259, 60] width 4 height 7
click at [221, 114] on div "Y4" at bounding box center [236, 116] width 59 height 10
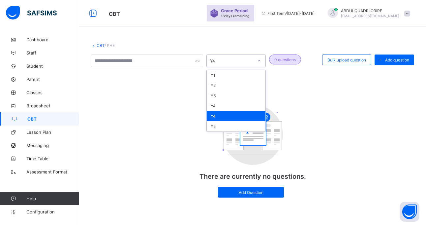
click at [260, 60] on icon at bounding box center [259, 60] width 4 height 7
click at [236, 116] on div "Y4" at bounding box center [236, 116] width 59 height 10
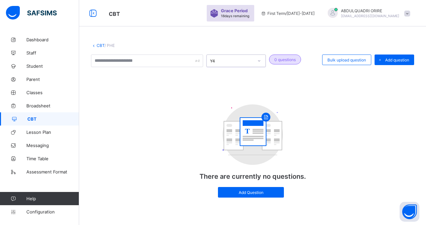
click at [258, 59] on icon at bounding box center [259, 60] width 4 height 7
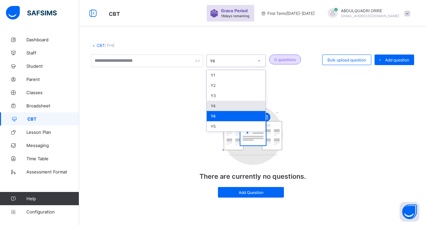
click at [224, 106] on div "Y4" at bounding box center [236, 106] width 59 height 10
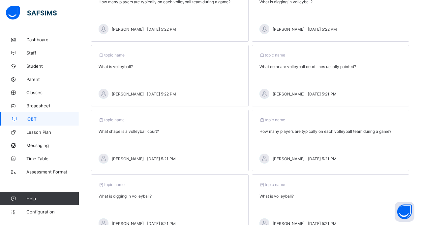
scroll to position [212, 0]
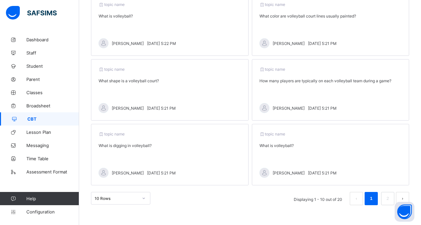
click at [407, 195] on button "next page" at bounding box center [402, 198] width 13 height 13
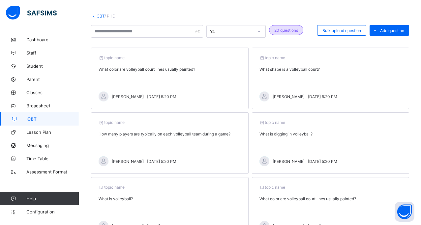
scroll to position [0, 0]
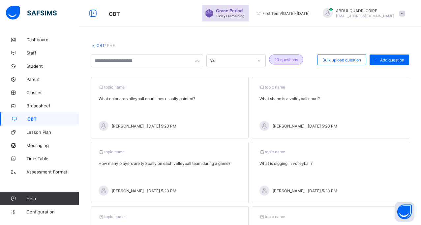
click at [99, 44] on link "CBT" at bounding box center [101, 45] width 8 height 5
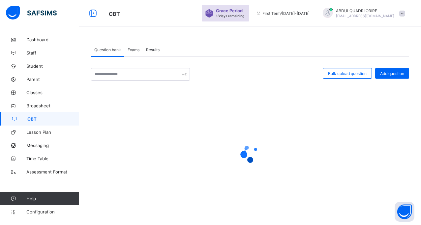
click at [137, 50] on span "Exams" at bounding box center [134, 49] width 12 height 5
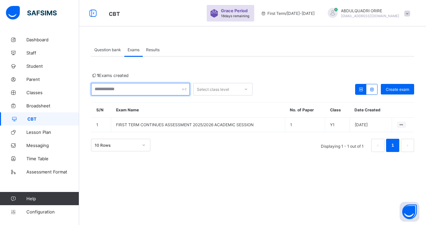
click at [163, 90] on input "text" at bounding box center [140, 89] width 99 height 13
click at [132, 91] on input "text" at bounding box center [140, 89] width 99 height 13
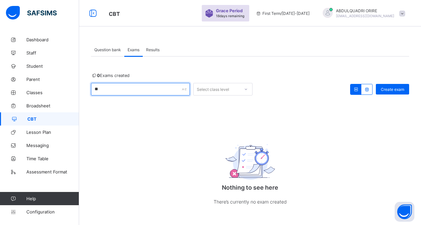
type input "*"
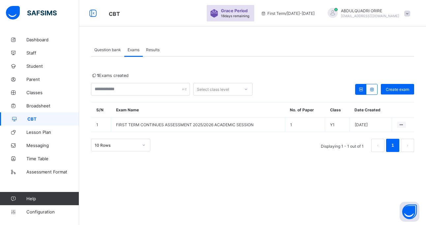
click at [247, 90] on icon at bounding box center [246, 89] width 4 height 7
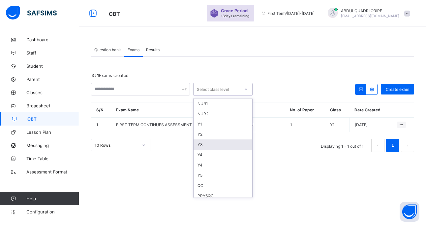
click at [333, 48] on div "Question bank Exams Results" at bounding box center [252, 50] width 323 height 14
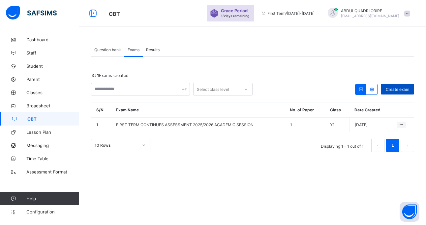
click at [392, 91] on span "Create exam" at bounding box center [397, 89] width 23 height 5
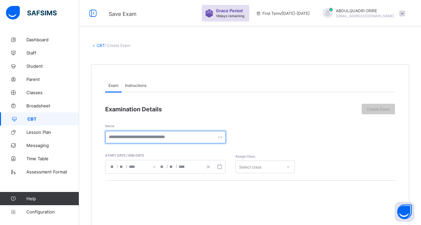
click at [149, 135] on input "text" at bounding box center [165, 137] width 121 height 13
type input "**********"
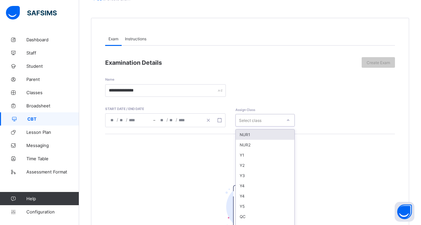
click at [289, 126] on div "option NUR1 focused, 1 of 58. 58 results available. Use Up and Down to choose o…" at bounding box center [264, 120] width 59 height 13
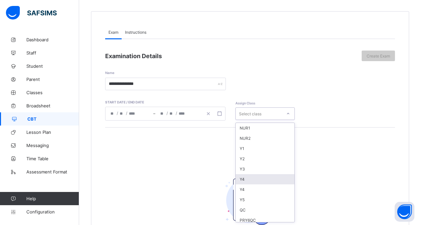
click at [262, 182] on div "Y4" at bounding box center [265, 179] width 59 height 10
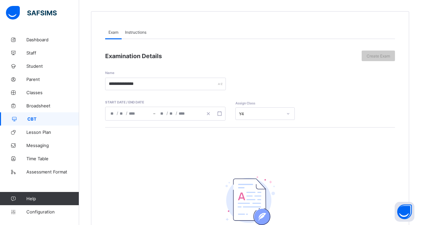
click at [128, 112] on div "/ /" at bounding box center [130, 113] width 48 height 13
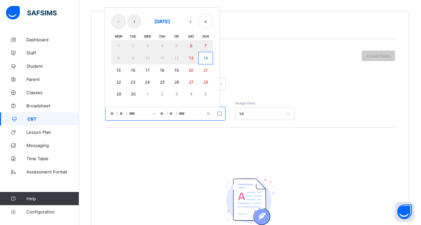
click at [204, 57] on abbr "14" at bounding box center [205, 57] width 5 height 5
click at [115, 70] on button "15" at bounding box center [118, 70] width 15 height 12
type input "**********"
type input "*"
type input "**"
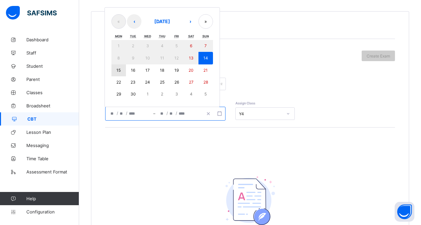
type input "****"
type input "**********"
type input "*"
type input "**"
type input "****"
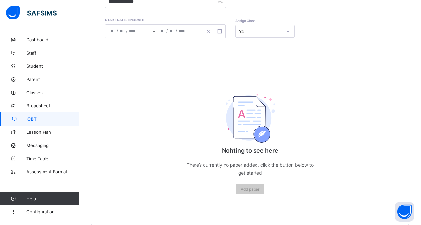
scroll to position [136, 0]
click at [249, 185] on div "Add paper" at bounding box center [250, 188] width 29 height 11
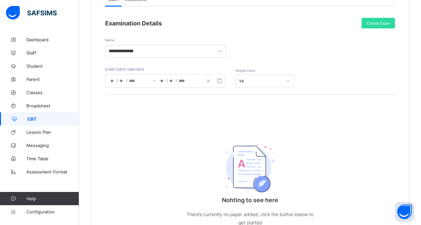
scroll to position [0, 0]
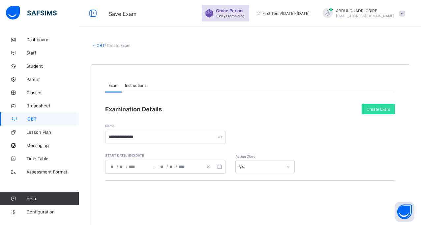
click at [134, 86] on span "Instructions" at bounding box center [135, 85] width 21 height 5
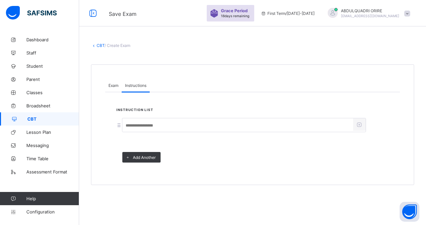
click at [142, 127] on input at bounding box center [237, 125] width 231 height 13
type input "**********"
click at [201, 76] on div "**********" at bounding box center [252, 124] width 323 height 120
click at [113, 86] on span "Exam" at bounding box center [114, 85] width 10 height 5
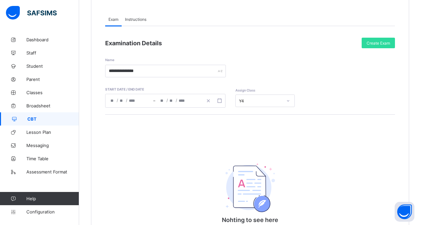
scroll to position [69, 0]
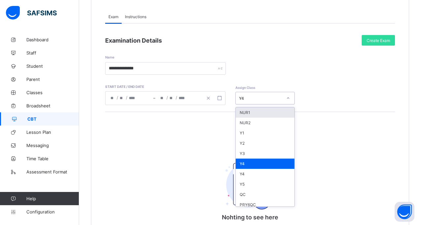
click at [288, 96] on icon at bounding box center [288, 98] width 4 height 7
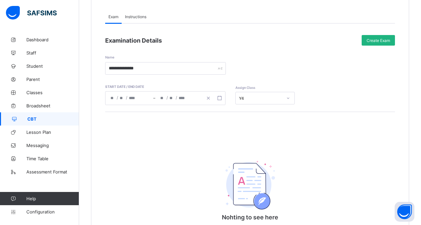
click at [374, 41] on span "Create Exam" at bounding box center [378, 40] width 23 height 5
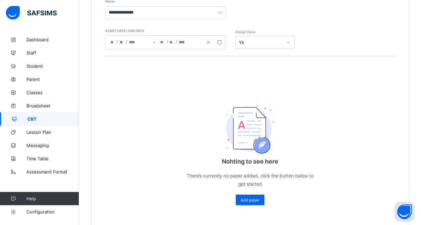
scroll to position [125, 0]
click at [257, 202] on span "Add paper" at bounding box center [250, 199] width 19 height 5
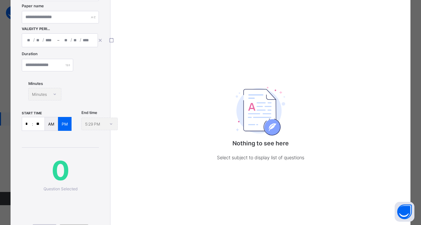
scroll to position [0, 0]
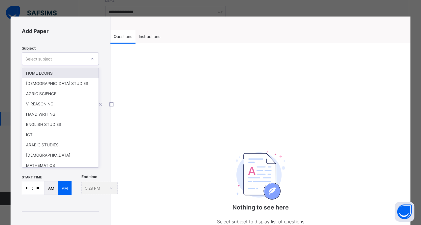
click at [79, 60] on div "Select subject" at bounding box center [54, 58] width 64 height 9
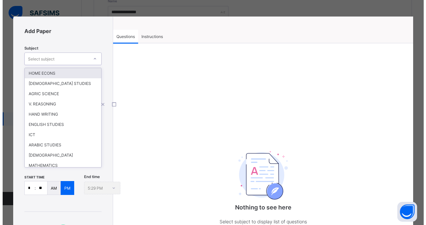
scroll to position [44, 0]
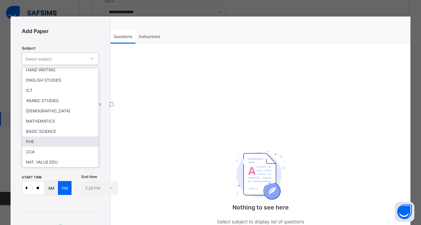
click at [47, 140] on div "PHE" at bounding box center [60, 141] width 77 height 10
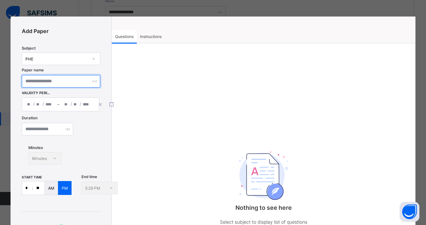
click at [81, 82] on input "text" at bounding box center [61, 81] width 78 height 13
type input "****"
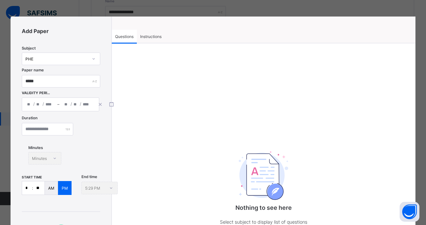
click at [71, 111] on div "Add Paper Subject PHE Paper name **** Validity Period / / – / / Duration Minute…" at bounding box center [61, 175] width 101 height 318
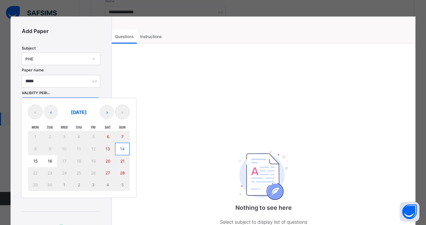
click at [73, 101] on div "/ / – / / « ‹ [DATE] › » Mon Tue Wed Thu Fri Sat Sun 1 2 3 4 5 6 7 8 9 10 11 12…" at bounding box center [61, 104] width 78 height 14
click at [124, 148] on abbr "14" at bounding box center [122, 148] width 5 height 5
click at [35, 164] on button "15" at bounding box center [35, 161] width 15 height 12
type input "**********"
type input "*"
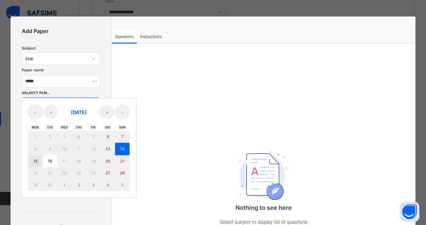
type input "**"
type input "****"
type input "**********"
type input "*"
type input "**"
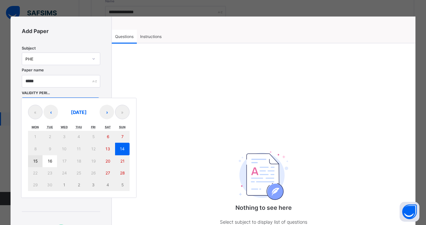
type input "****"
type input "**"
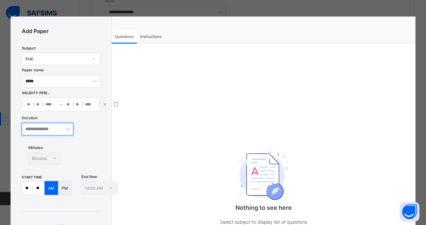
click at [62, 130] on input "number" at bounding box center [47, 129] width 51 height 13
type input "**"
click at [26, 190] on input "**" at bounding box center [27, 187] width 10 height 13
click at [28, 187] on input "**" at bounding box center [27, 187] width 10 height 13
type input "*"
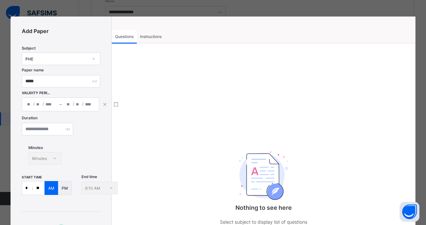
type input "*"
click at [67, 186] on p "PM" at bounding box center [65, 187] width 6 height 5
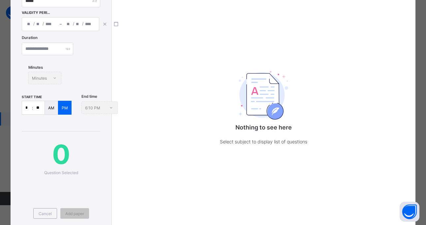
scroll to position [89, 0]
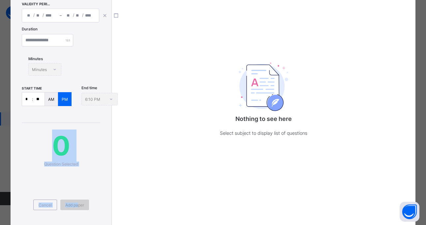
drag, startPoint x: 53, startPoint y: 159, endPoint x: 78, endPoint y: 205, distance: 53.0
click at [78, 205] on div "0 Question Selected Cancel Add paper" at bounding box center [61, 174] width 78 height 104
click at [78, 205] on span "Add paper" at bounding box center [74, 204] width 19 height 5
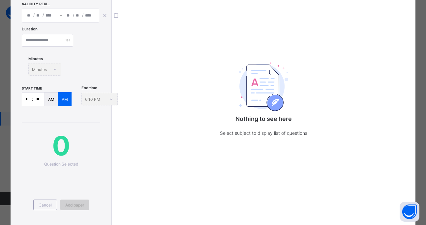
click at [82, 201] on div "Add paper" at bounding box center [74, 204] width 29 height 11
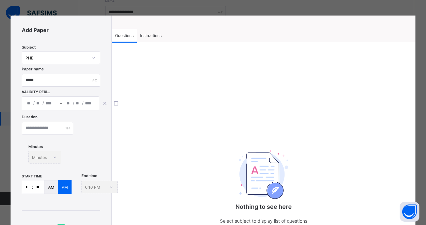
scroll to position [0, 0]
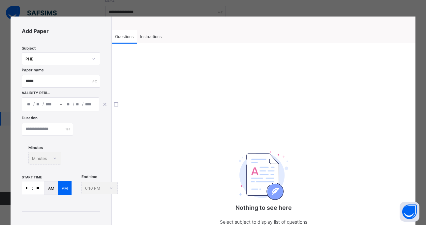
click at [93, 58] on icon at bounding box center [94, 58] width 4 height 7
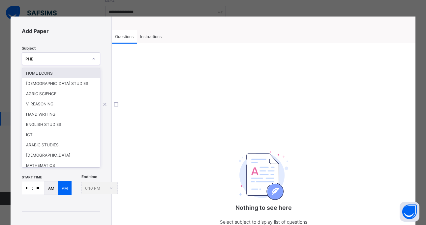
scroll to position [44, 0]
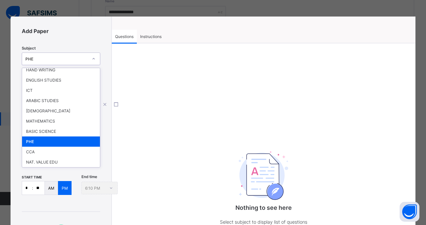
click at [63, 139] on div "PHE" at bounding box center [61, 141] width 78 height 10
click at [63, 139] on div "Duration ** Minutes Minutes" at bounding box center [61, 145] width 78 height 58
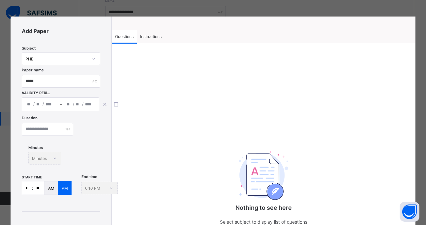
click at [150, 39] on span "Instructions" at bounding box center [150, 36] width 21 height 5
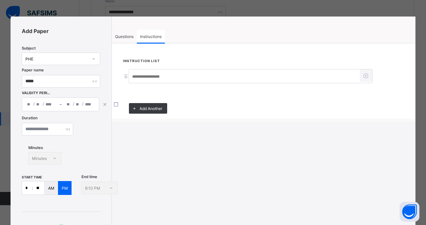
click at [149, 76] on input at bounding box center [244, 76] width 231 height 13
type input "**********"
click at [137, 145] on div "**********" at bounding box center [213, 171] width 405 height 310
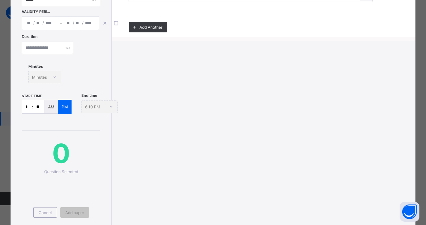
scroll to position [118, 0]
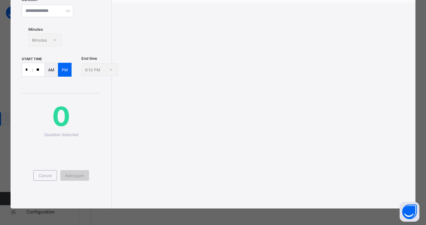
click at [84, 174] on div "Add paper" at bounding box center [74, 175] width 29 height 11
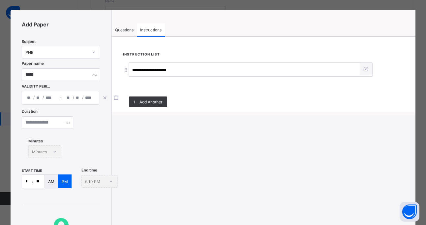
scroll to position [5, 0]
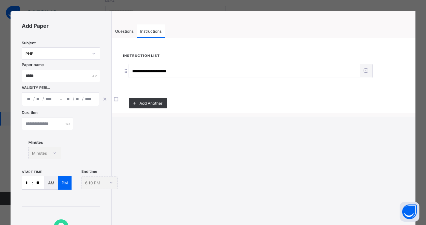
click at [122, 31] on span "Questions" at bounding box center [124, 31] width 18 height 5
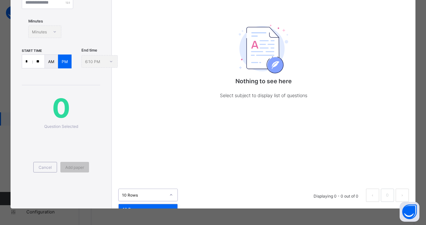
scroll to position [126, 0]
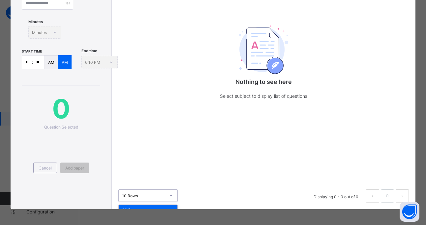
click at [143, 195] on div "10 Rows" at bounding box center [144, 195] width 44 height 5
click at [143, 165] on div "Nothing to see here Select subject to display list of questions 0 results avail…" at bounding box center [264, 63] width 304 height 291
click at [64, 113] on span "0" at bounding box center [61, 108] width 78 height 32
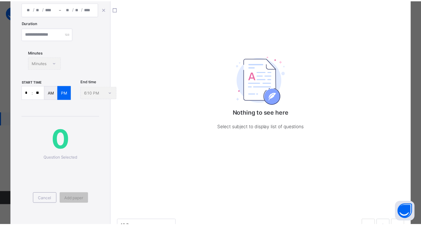
scroll to position [126, 0]
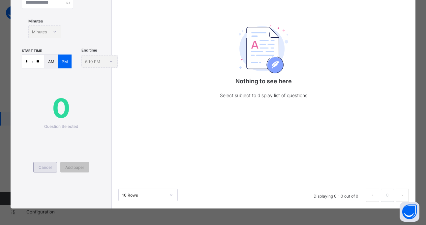
click at [43, 162] on div "Cancel" at bounding box center [45, 167] width 24 height 11
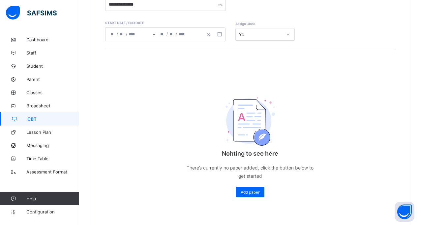
scroll to position [133, 0]
click at [247, 188] on div "Add paper" at bounding box center [250, 191] width 29 height 11
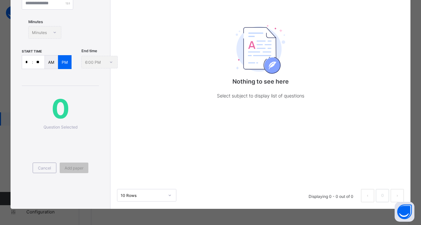
scroll to position [126, 0]
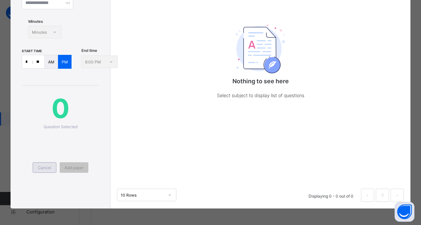
click at [40, 167] on span "Cancel" at bounding box center [44, 167] width 13 height 5
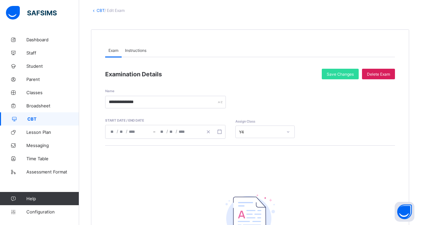
scroll to position [33, 0]
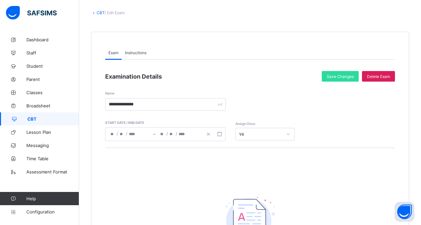
click at [52, 123] on link "CBT" at bounding box center [39, 118] width 79 height 13
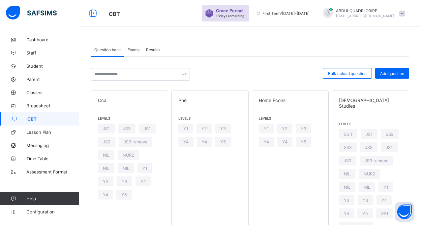
click at [134, 50] on span "Exams" at bounding box center [134, 49] width 12 height 5
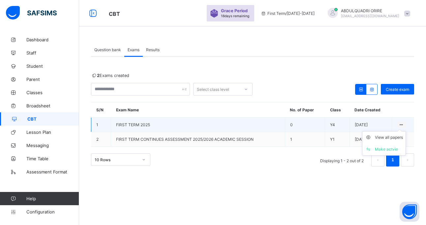
click at [405, 124] on div at bounding box center [401, 124] width 9 height 6
click at [386, 150] on div "Make actvie" at bounding box center [389, 149] width 28 height 7
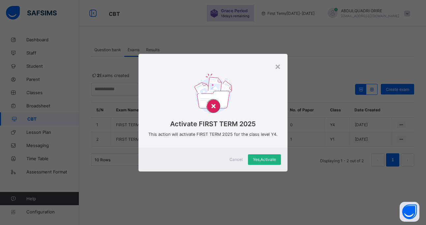
click at [259, 163] on div "Yes, Activate" at bounding box center [264, 159] width 33 height 11
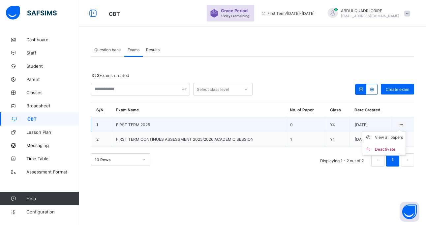
click at [401, 124] on icon at bounding box center [402, 124] width 6 height 5
click at [387, 151] on div "Deactivate" at bounding box center [389, 149] width 28 height 7
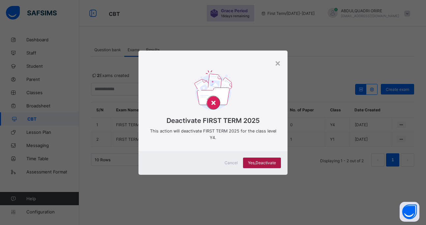
click at [263, 163] on span "Yes, Deactivate" at bounding box center [262, 162] width 28 height 5
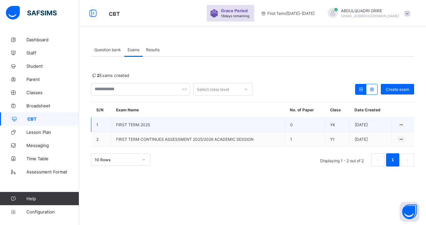
click at [303, 126] on td "0" at bounding box center [305, 124] width 40 height 15
click at [399, 131] on ul "View all papers Make actvie" at bounding box center [384, 143] width 44 height 24
click at [400, 131] on ul "View all papers Make actvie" at bounding box center [384, 143] width 44 height 24
click at [389, 136] on div "View all papers" at bounding box center [389, 137] width 28 height 7
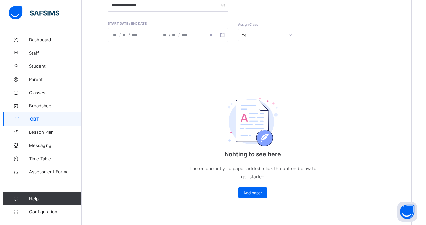
scroll to position [146, 0]
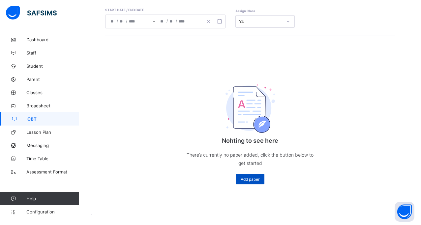
click at [251, 177] on span "Add paper" at bounding box center [250, 178] width 19 height 5
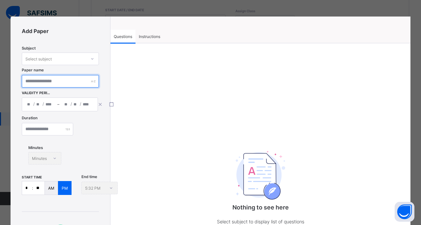
click at [49, 81] on input "text" at bounding box center [60, 81] width 77 height 13
type input "**********"
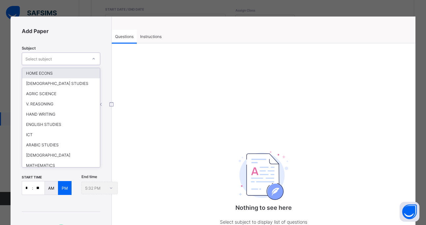
click at [54, 56] on div "Select subject" at bounding box center [54, 58] width 65 height 9
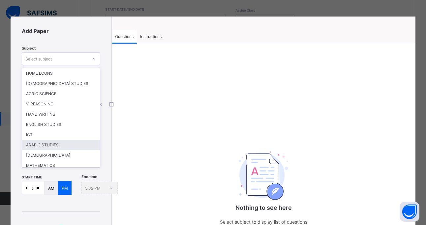
scroll to position [44, 0]
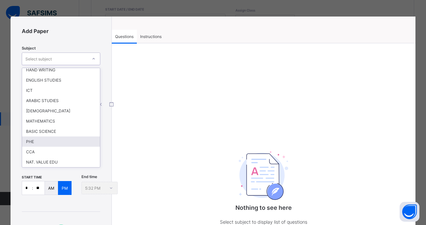
click at [49, 143] on div "PHE" at bounding box center [61, 141] width 78 height 10
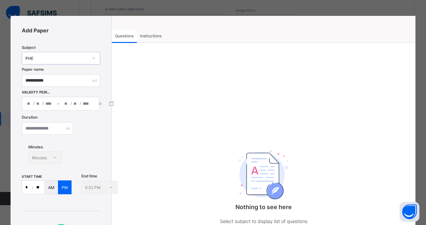
scroll to position [0, 0]
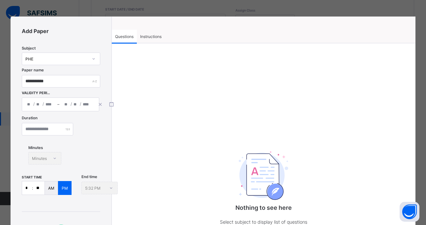
click at [154, 33] on div "Instructions" at bounding box center [151, 36] width 28 height 13
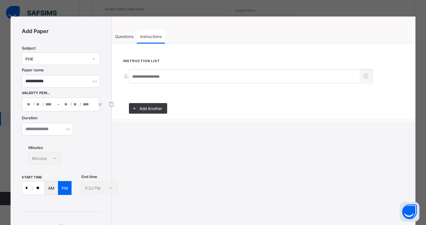
click at [124, 76] on icon at bounding box center [126, 76] width 6 height 5
click at [125, 78] on div at bounding box center [263, 76] width 281 height 14
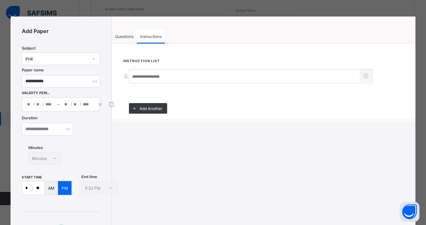
click at [125, 78] on div at bounding box center [263, 76] width 281 height 14
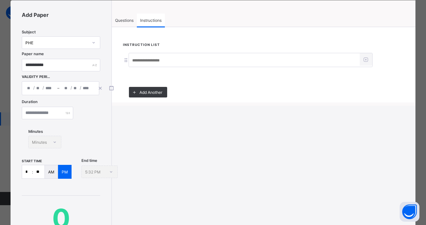
scroll to position [17, 0]
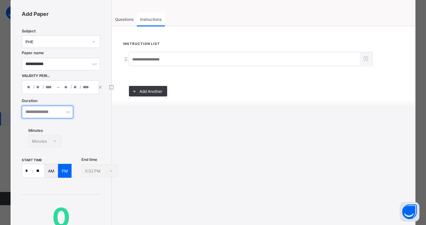
click at [64, 110] on input "number" at bounding box center [47, 112] width 51 height 13
type input "**"
click at [51, 141] on div "Minutes Minutes" at bounding box center [44, 141] width 33 height 13
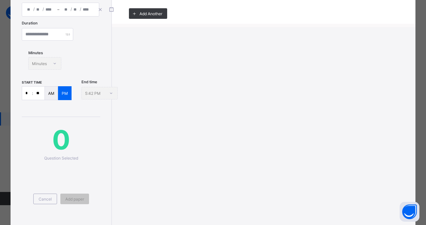
scroll to position [118, 0]
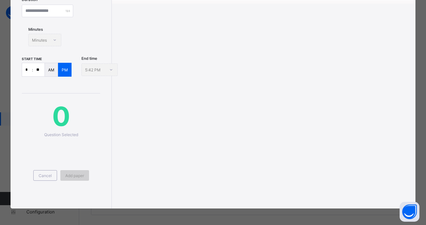
click at [65, 175] on span "Add paper" at bounding box center [74, 175] width 19 height 5
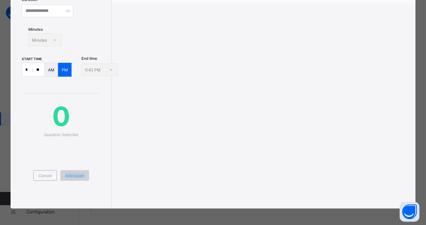
click at [65, 175] on span "Add paper" at bounding box center [74, 175] width 19 height 5
click at [78, 149] on div "Cancel Add paper" at bounding box center [61, 167] width 78 height 60
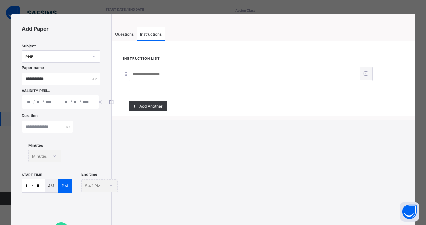
scroll to position [0, 0]
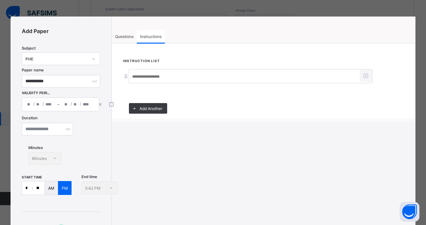
click at [126, 35] on span "Questions" at bounding box center [124, 36] width 18 height 5
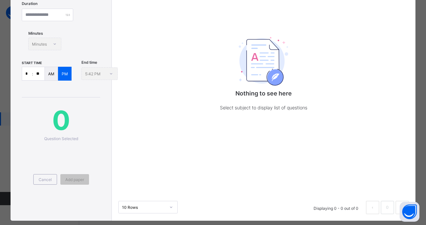
scroll to position [115, 0]
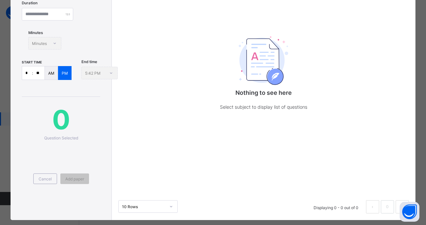
click at [276, 79] on img at bounding box center [263, 60] width 49 height 48
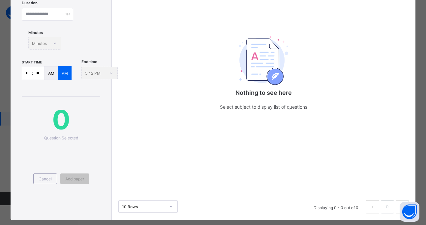
click at [276, 79] on img at bounding box center [263, 60] width 49 height 48
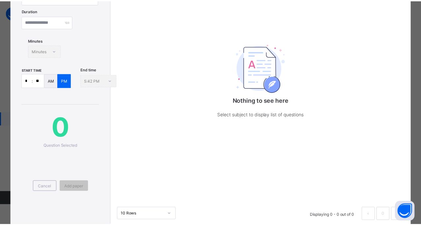
scroll to position [126, 0]
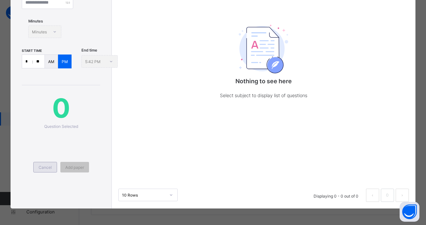
click at [41, 170] on div "Cancel" at bounding box center [45, 167] width 24 height 11
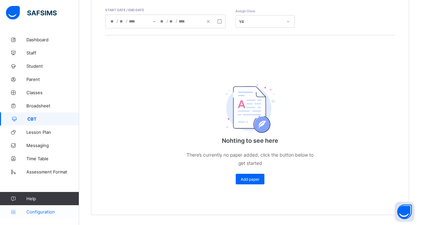
click at [43, 217] on link "Configuration" at bounding box center [39, 211] width 79 height 13
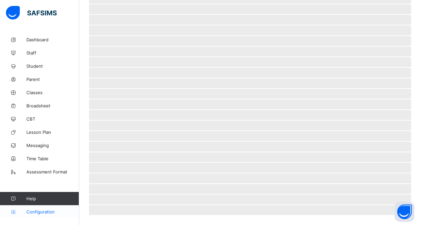
scroll to position [34, 0]
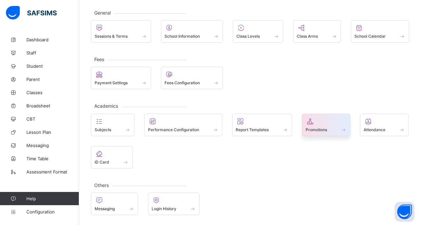
click at [319, 127] on div "Promotions" at bounding box center [326, 130] width 41 height 6
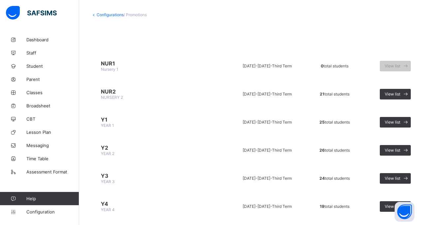
scroll to position [44, 0]
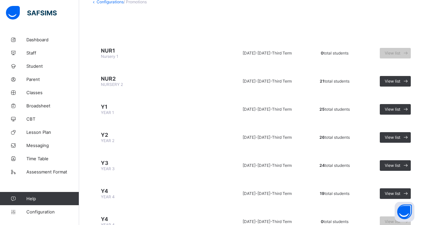
click at [272, 82] on span "Third Term" at bounding box center [282, 80] width 20 height 5
click at [390, 80] on span "View list" at bounding box center [393, 80] width 16 height 5
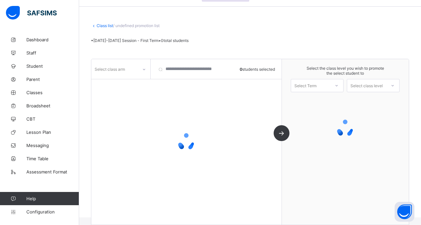
scroll to position [28, 0]
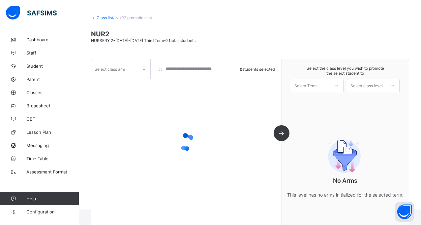
click at [145, 71] on icon at bounding box center [144, 69] width 4 height 7
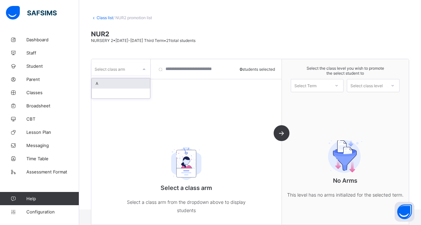
click at [126, 82] on div "A" at bounding box center [121, 83] width 58 height 10
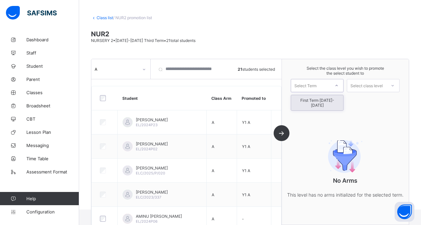
click at [343, 84] on div at bounding box center [337, 85] width 12 height 11
click at [333, 101] on div "First Term [DATE]-[DATE]" at bounding box center [317, 102] width 52 height 15
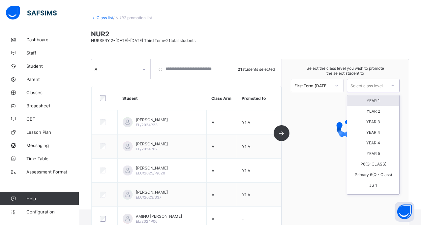
click at [367, 88] on div "Select class level" at bounding box center [367, 85] width 32 height 13
click at [374, 100] on div "YEAR 1" at bounding box center [373, 100] width 52 height 11
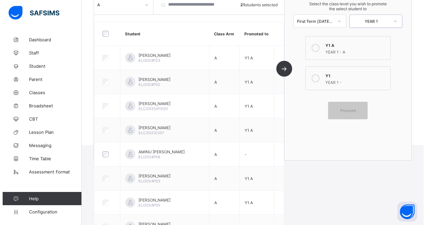
scroll to position [91, 0]
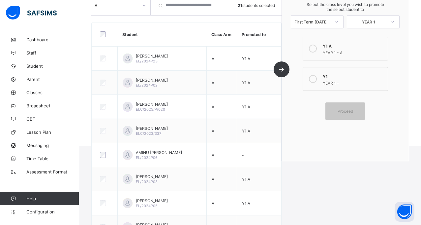
click at [315, 50] on icon at bounding box center [313, 49] width 8 height 8
click at [346, 112] on span "Proceed" at bounding box center [346, 111] width 16 height 5
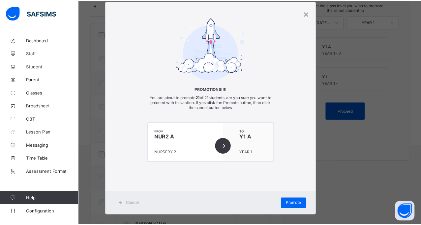
scroll to position [23, 0]
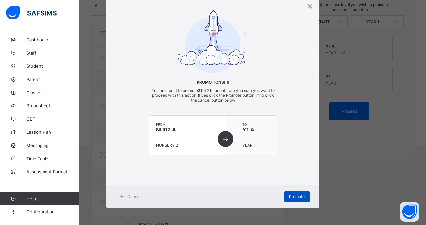
click at [291, 196] on span "Promote" at bounding box center [297, 196] width 16 height 5
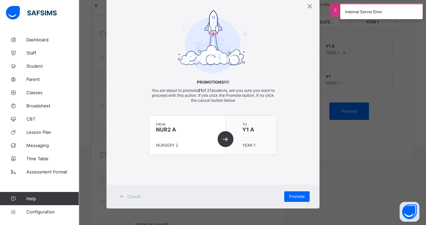
click at [225, 142] on div "from NUR2 A NURSERY 2" at bounding box center [187, 134] width 76 height 39
click at [298, 199] on div "Promote" at bounding box center [296, 196] width 25 height 11
click at [124, 197] on span at bounding box center [122, 196] width 11 height 11
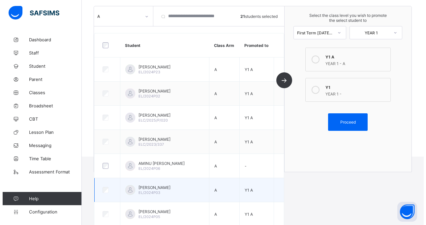
scroll to position [0, 0]
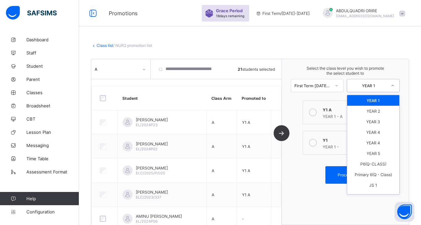
click at [399, 84] on div at bounding box center [393, 85] width 12 height 11
click at [383, 101] on div "YEAR 1" at bounding box center [373, 100] width 52 height 11
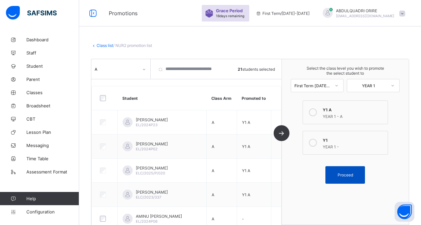
click at [340, 173] on span "Proceed" at bounding box center [345, 174] width 30 height 5
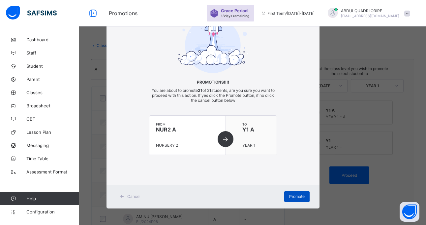
click at [297, 197] on span "Promote" at bounding box center [297, 196] width 16 height 5
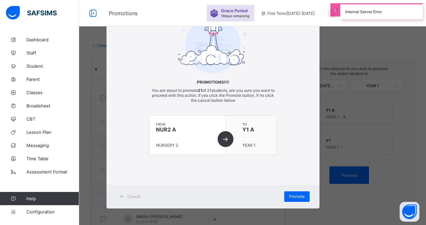
click at [339, 142] on div "× Promotions!!!! You are about to promote 21 of 21 students, are you sure you w…" at bounding box center [213, 112] width 426 height 225
click at [357, 38] on div "× Promotions!!!! You are about to promote 21 of 21 students, are you sure you w…" at bounding box center [213, 112] width 426 height 225
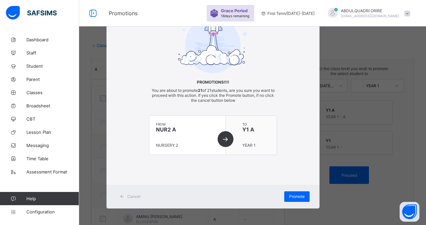
click at [122, 194] on icon at bounding box center [122, 196] width 5 height 4
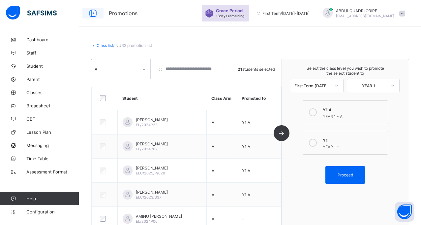
click at [96, 13] on icon at bounding box center [92, 14] width 11 height 10
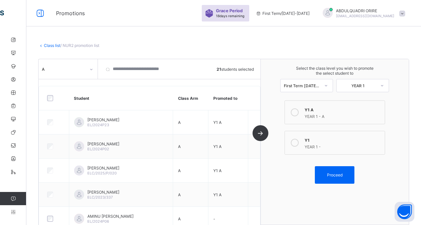
click at [54, 45] on link "Class list" at bounding box center [52, 45] width 16 height 5
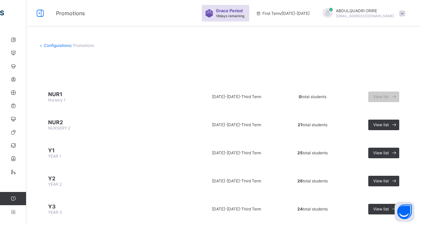
click at [212, 152] on span "[DATE]-[DATE] -" at bounding box center [226, 152] width 29 height 5
click at [380, 153] on span "View list" at bounding box center [381, 152] width 16 height 5
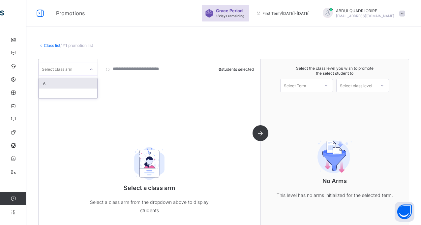
click at [91, 70] on icon at bounding box center [91, 69] width 4 height 7
click at [77, 83] on div "A" at bounding box center [68, 83] width 58 height 10
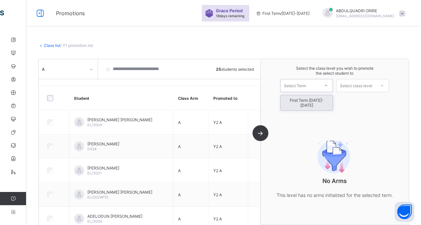
click at [329, 81] on div at bounding box center [326, 85] width 12 height 11
click at [315, 98] on div "First Term [DATE]-[DATE]" at bounding box center [307, 102] width 52 height 15
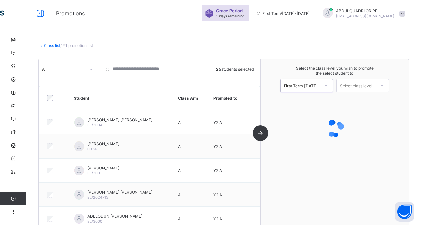
click at [388, 83] on div at bounding box center [382, 85] width 12 height 11
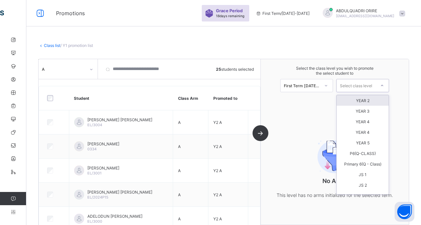
click at [373, 100] on div "YEAR 2" at bounding box center [363, 100] width 52 height 11
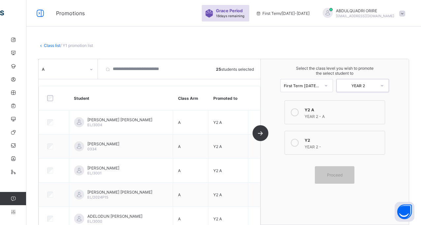
click at [297, 113] on icon at bounding box center [295, 113] width 8 height 8
click at [332, 177] on span "Proceed" at bounding box center [335, 174] width 16 height 5
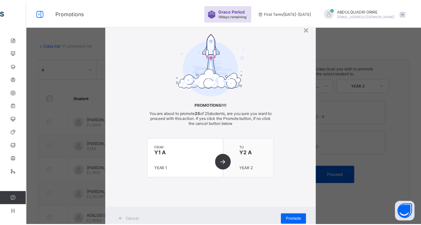
scroll to position [23, 0]
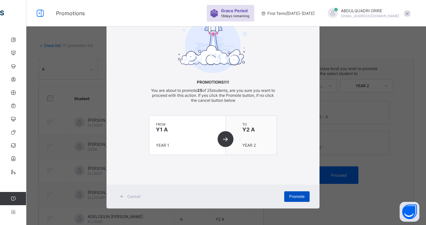
click at [296, 193] on div "Promote" at bounding box center [296, 196] width 25 height 11
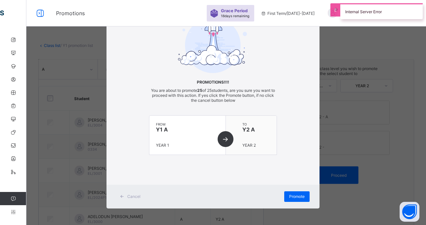
click at [411, 57] on div "× Promotions!!!! You are about to promote 25 of 25 students, are you sure you w…" at bounding box center [213, 112] width 426 height 225
click at [132, 193] on div "Cancel" at bounding box center [130, 196] width 29 height 11
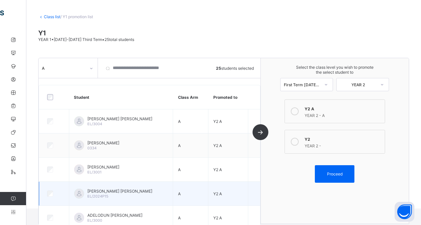
scroll to position [0, 0]
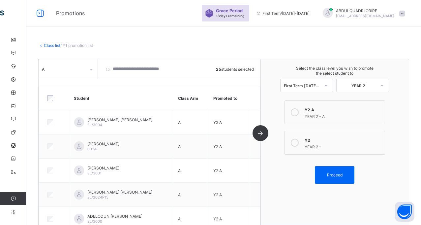
click at [50, 45] on link "Class list" at bounding box center [52, 45] width 16 height 5
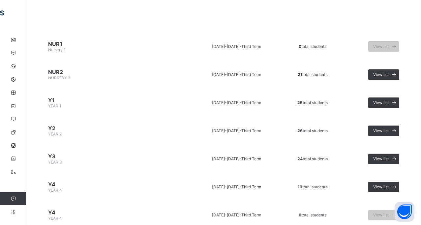
scroll to position [51, 0]
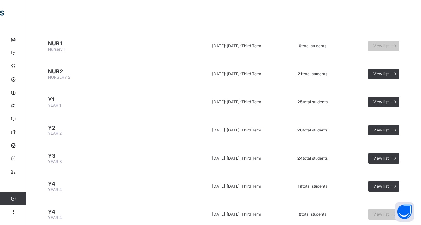
click at [53, 128] on span "Y2" at bounding box center [115, 127] width 135 height 7
click at [391, 123] on td "View list" at bounding box center [377, 129] width 65 height 25
click at [389, 129] on span "View list" at bounding box center [381, 129] width 16 height 5
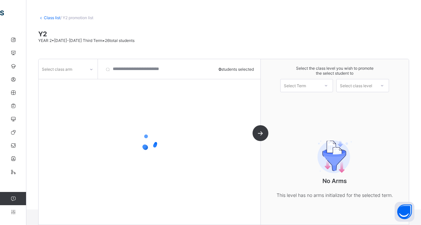
scroll to position [30, 0]
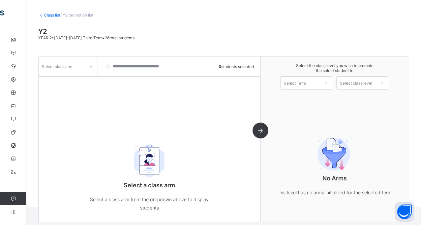
click at [93, 65] on icon at bounding box center [91, 66] width 4 height 7
click at [74, 89] on div "A" at bounding box center [68, 90] width 58 height 10
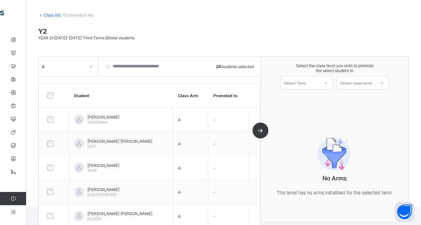
click at [328, 82] on icon at bounding box center [326, 82] width 4 height 7
click at [315, 95] on div "First Term [DATE]-[DATE]" at bounding box center [307, 99] width 52 height 15
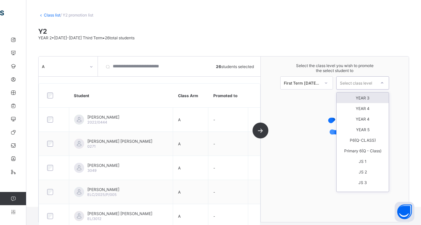
click at [384, 80] on icon at bounding box center [382, 82] width 4 height 7
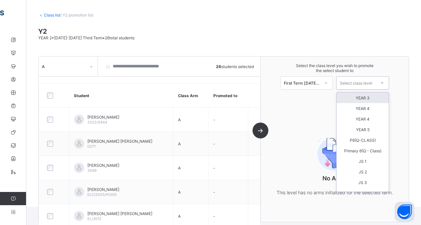
click at [369, 97] on div "YEAR 3" at bounding box center [363, 97] width 52 height 11
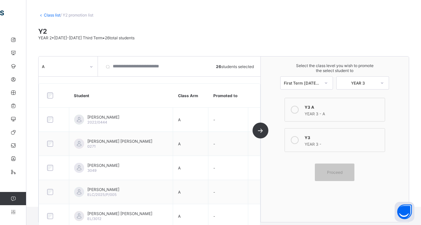
click at [295, 109] on icon at bounding box center [295, 110] width 8 height 8
click at [328, 172] on span "Proceed" at bounding box center [335, 172] width 30 height 5
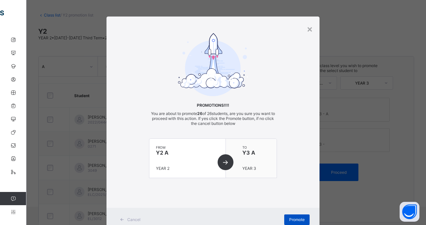
click at [295, 219] on span "Promote" at bounding box center [297, 219] width 16 height 5
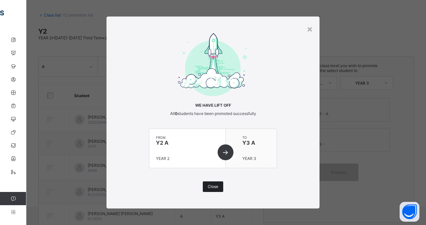
click at [208, 186] on span "Close" at bounding box center [213, 186] width 11 height 5
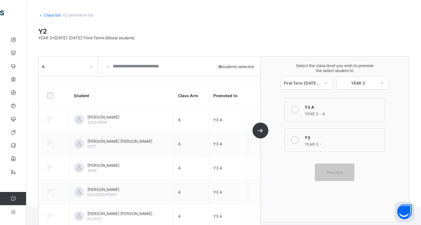
click at [55, 15] on link "Class list" at bounding box center [52, 15] width 16 height 5
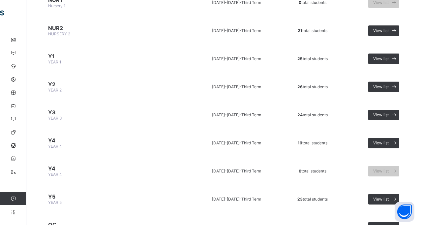
scroll to position [102, 0]
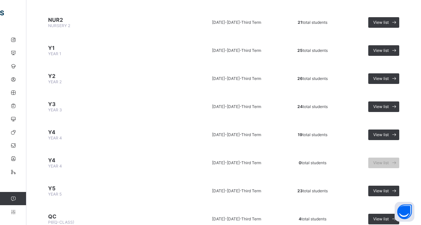
click at [55, 133] on span "Y4" at bounding box center [115, 132] width 135 height 7
click at [388, 135] on span "View list" at bounding box center [381, 134] width 16 height 5
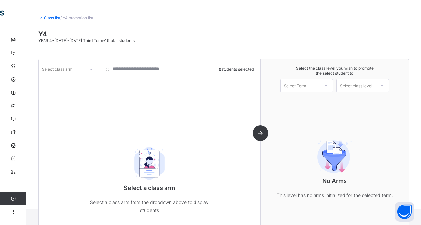
scroll to position [30, 0]
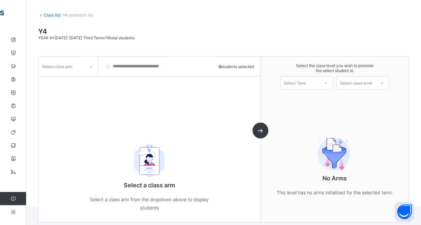
click at [92, 68] on icon at bounding box center [91, 66] width 4 height 7
click at [67, 89] on div at bounding box center [68, 91] width 58 height 10
click at [95, 67] on div at bounding box center [91, 66] width 11 height 11
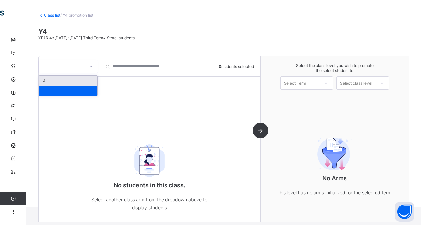
click at [75, 78] on div "A" at bounding box center [68, 81] width 58 height 10
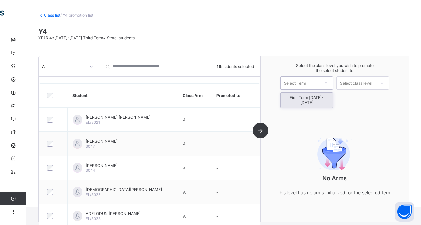
click at [328, 83] on icon at bounding box center [326, 82] width 4 height 7
click at [322, 95] on div "First Term [DATE]-[DATE]" at bounding box center [307, 99] width 52 height 15
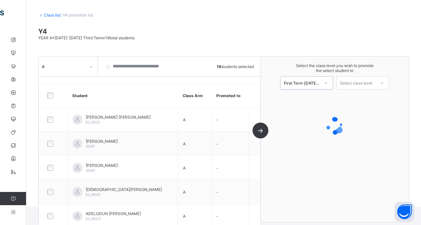
click at [384, 83] on icon at bounding box center [382, 82] width 4 height 7
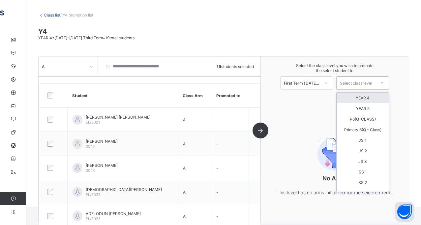
click at [370, 97] on div "YEAR 4" at bounding box center [363, 97] width 52 height 11
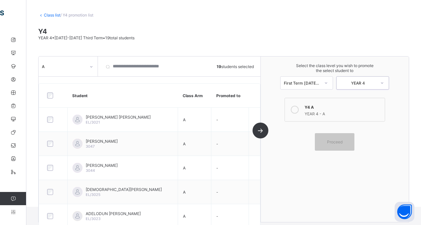
click at [297, 108] on icon at bounding box center [295, 110] width 8 height 8
click at [329, 141] on span "Proceed" at bounding box center [335, 141] width 30 height 5
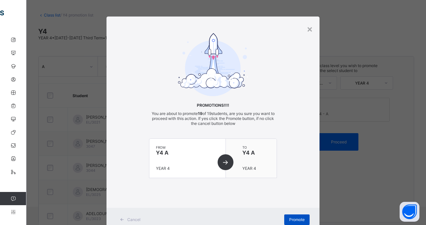
click at [290, 221] on span "Promote" at bounding box center [297, 219] width 16 height 5
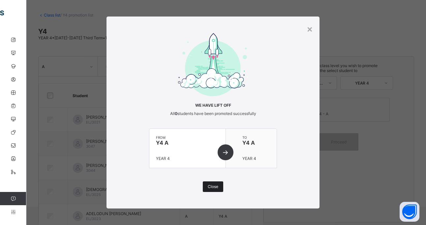
click at [214, 185] on span "Close" at bounding box center [213, 186] width 11 height 5
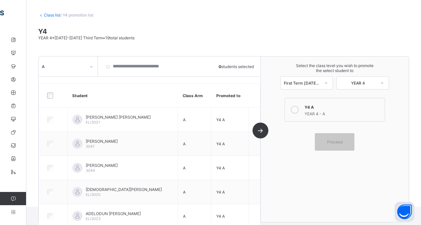
click at [57, 16] on link "Class list" at bounding box center [52, 15] width 16 height 5
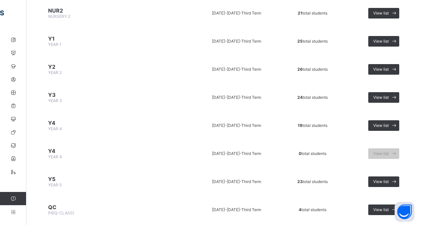
scroll to position [123, 0]
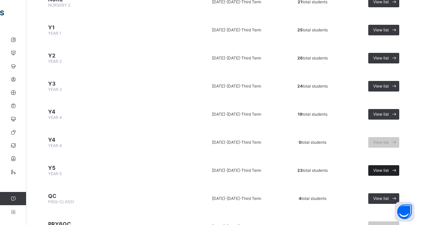
click at [388, 171] on span "View list" at bounding box center [381, 170] width 16 height 5
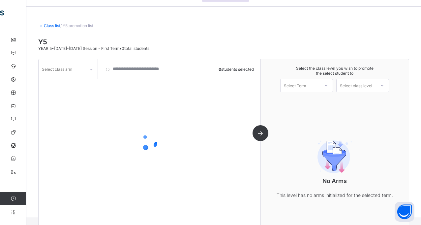
scroll to position [28, 0]
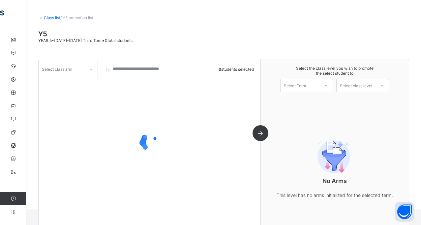
click at [90, 70] on icon at bounding box center [91, 69] width 4 height 7
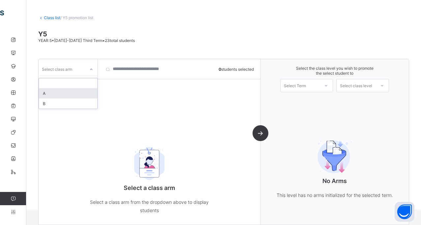
click at [48, 92] on div "A" at bounding box center [68, 93] width 58 height 10
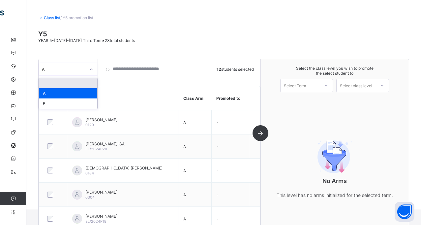
click at [93, 68] on div at bounding box center [91, 69] width 11 height 11
click at [55, 101] on div "B" at bounding box center [68, 103] width 58 height 10
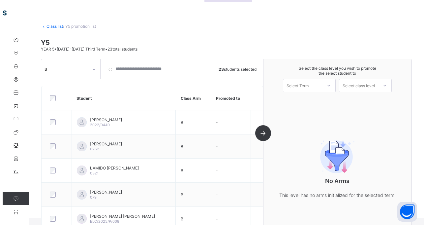
scroll to position [0, 0]
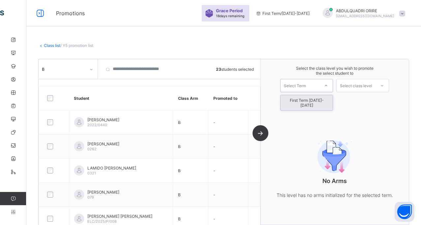
click at [328, 85] on icon at bounding box center [326, 85] width 4 height 7
click at [315, 98] on div "First Term [DATE]-[DATE]" at bounding box center [307, 102] width 52 height 15
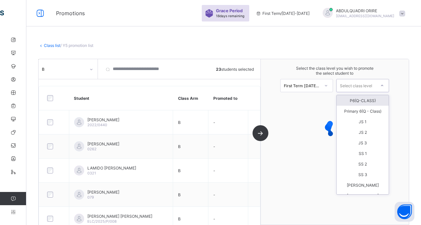
click at [372, 86] on div "Select class level" at bounding box center [356, 85] width 32 height 13
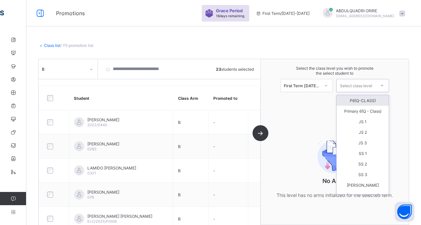
click at [375, 99] on div "P6(Q-CLASS)" at bounding box center [363, 100] width 52 height 11
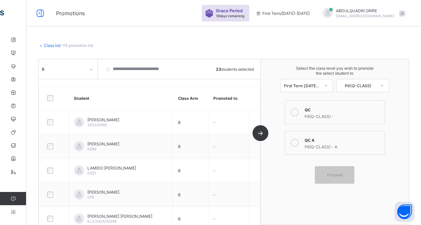
click at [297, 112] on icon at bounding box center [295, 113] width 8 height 8
click at [345, 178] on div "Proceed" at bounding box center [335, 174] width 40 height 17
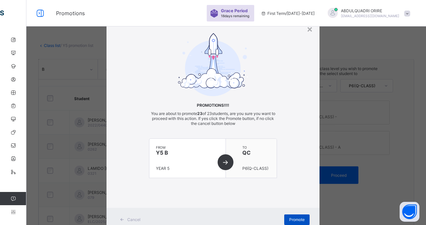
click at [298, 217] on span "Promote" at bounding box center [297, 219] width 16 height 5
